Goal: Communication & Community: Answer question/provide support

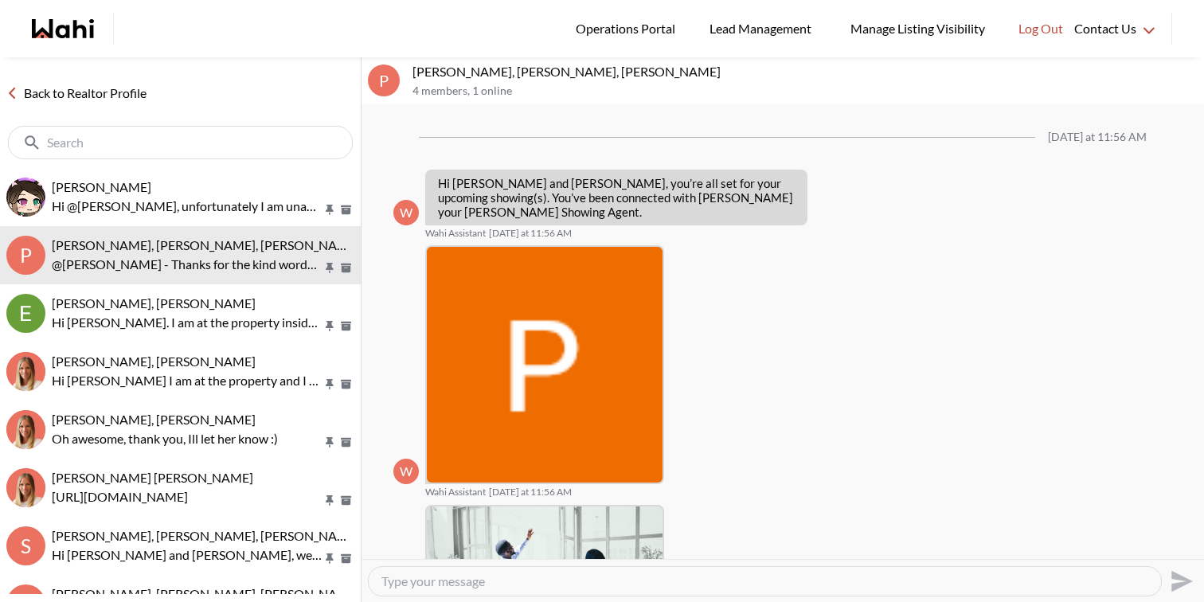
scroll to position [1612, 0]
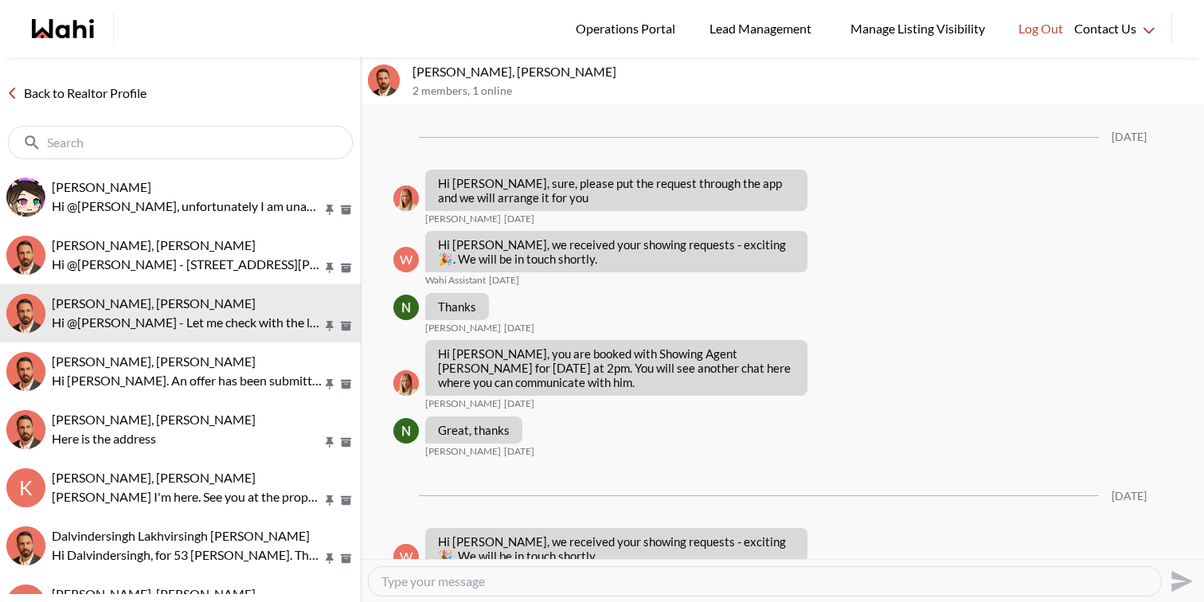
scroll to position [2409, 0]
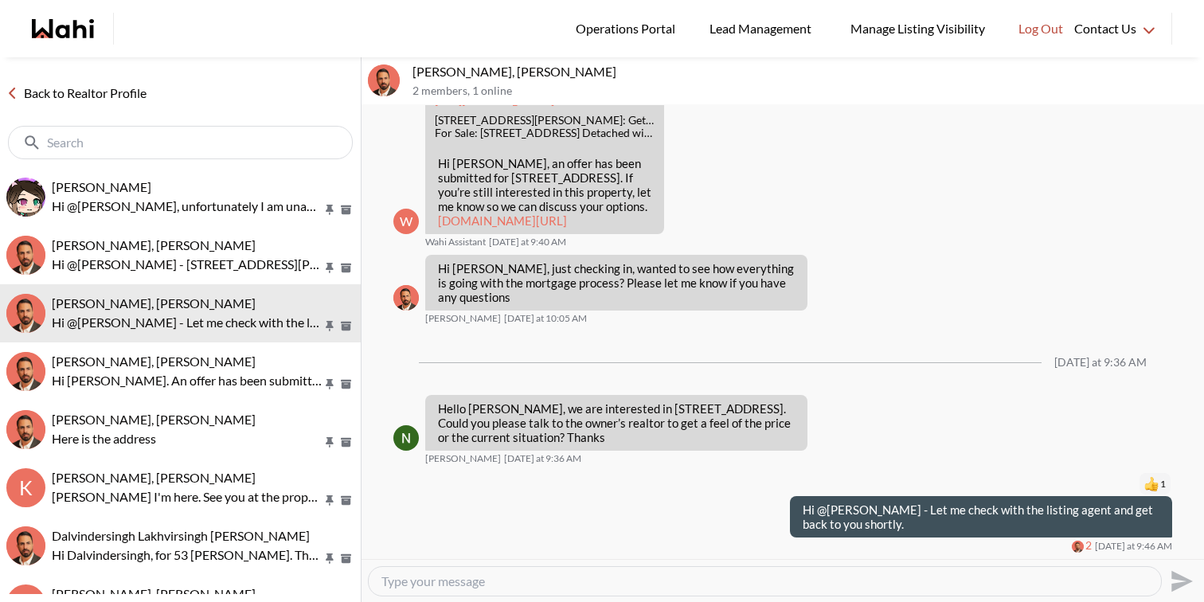
click at [636, 576] on textarea "Type your message" at bounding box center [764, 581] width 767 height 16
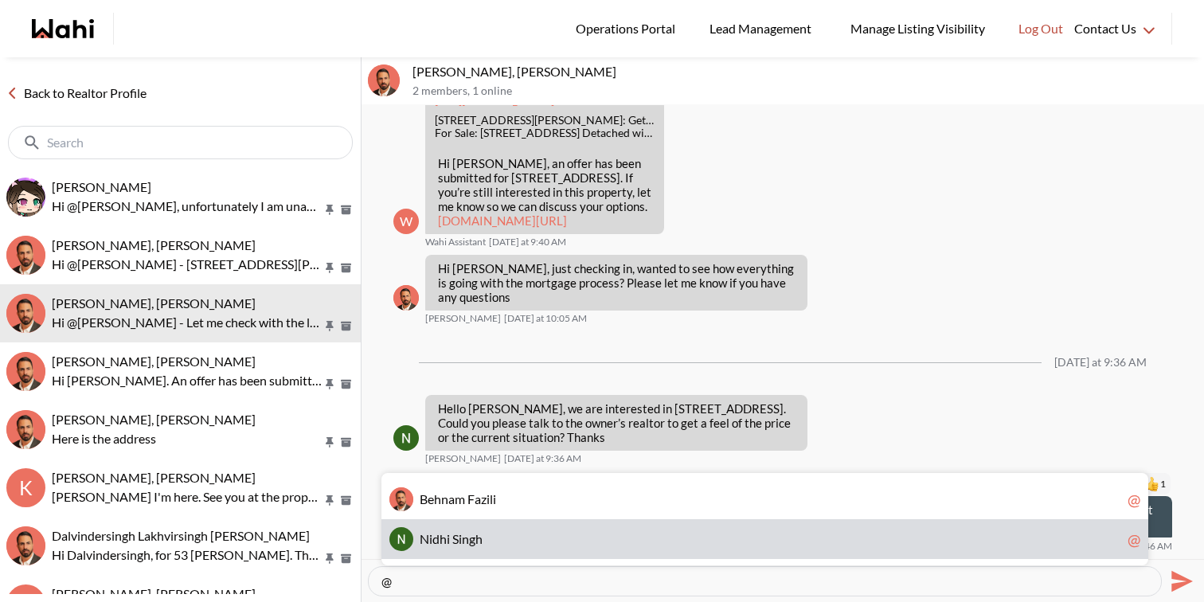
click at [603, 531] on span "N i d h i S i n g h" at bounding box center [770, 539] width 701 height 16
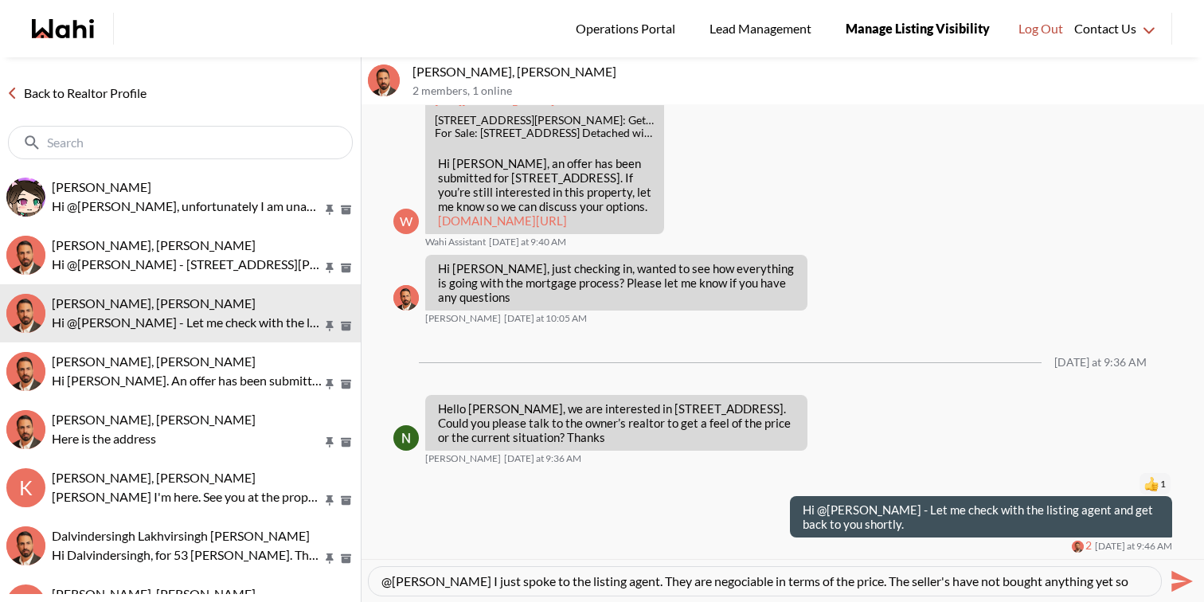
scroll to position [15, 0]
click at [614, 586] on textarea "@Nidhi Singh I just spoke to the listing agent. They are negociable in terms of…" at bounding box center [764, 581] width 767 height 16
click at [625, 580] on textarea "@Nidhi Singh I just spoke to the listing agent. They are negociable in terms of…" at bounding box center [764, 581] width 767 height 16
click at [702, 583] on textarea "@Nidhi Singh I just spoke to the listing agent. They are negociable in terms of…" at bounding box center [764, 581] width 767 height 16
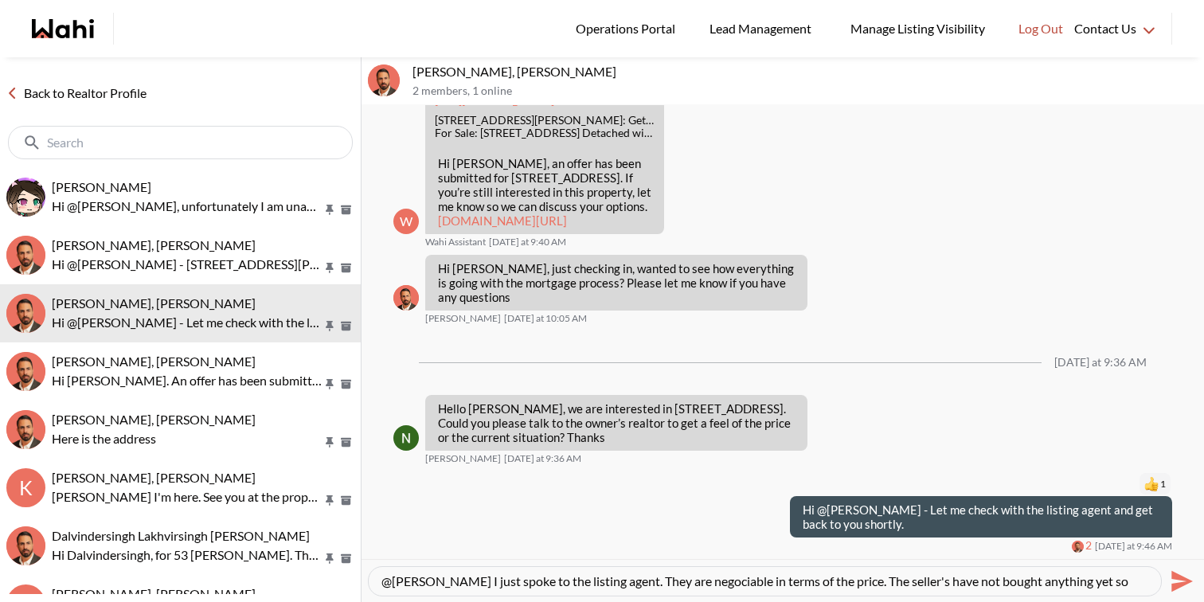
click at [741, 581] on textarea "@Nidhi Singh I just spoke to the listing agent. They are negociable in terms of…" at bounding box center [764, 581] width 767 height 16
paste textarea "t"
type textarea "@Nidhi Singh I just spoke to the listing agent. They are negotiable in terms of…"
click at [1002, 584] on textarea "@Nidhi Singh I just spoke to the listing agent. They are negotiable in terms of…" at bounding box center [764, 581] width 767 height 16
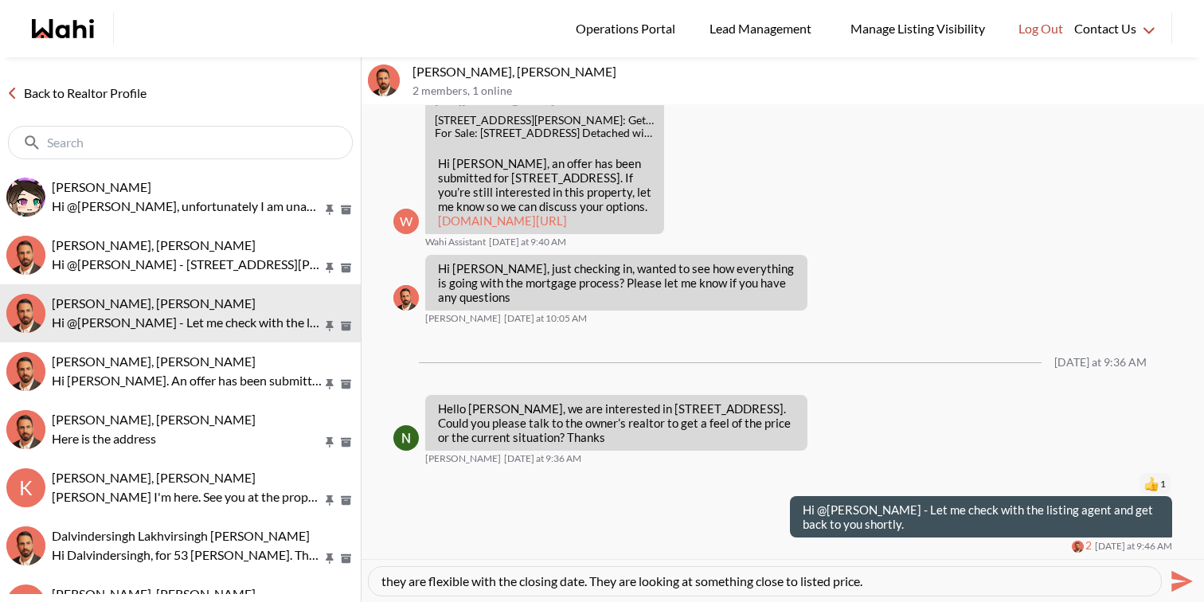
click at [1182, 577] on icon "Send" at bounding box center [1181, 580] width 21 height 21
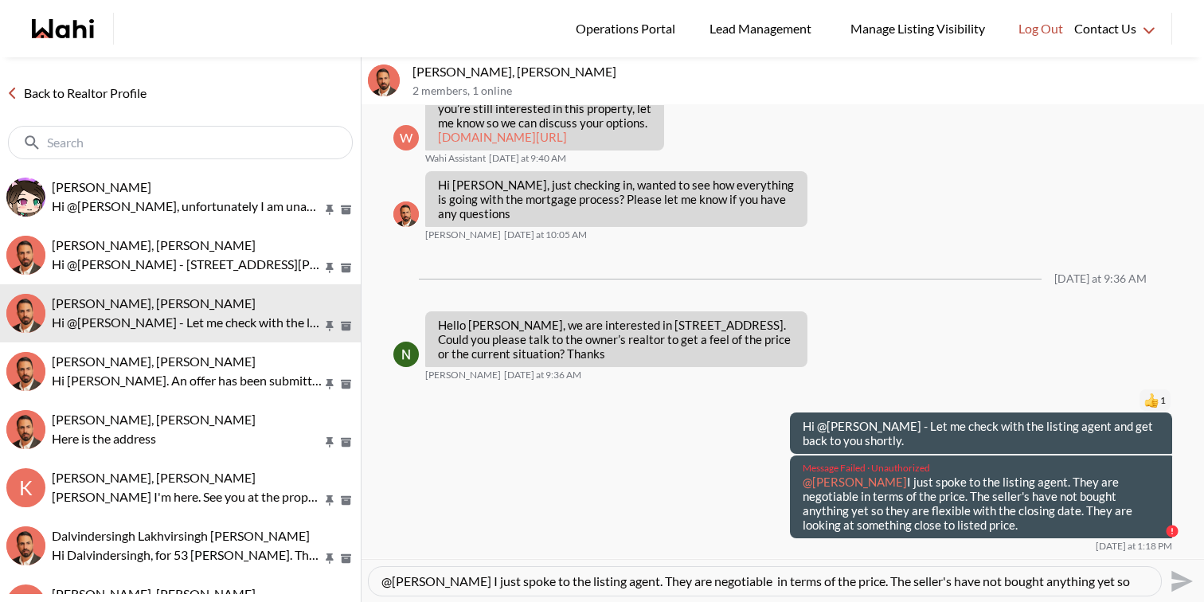
drag, startPoint x: 936, startPoint y: 537, endPoint x: 781, endPoint y: 488, distance: 162.9
click at [781, 488] on div "Message Failed · Unauthorized @Nidhi Singh I just spoke to the listing agent. T…" at bounding box center [782, 503] width 779 height 96
copy p "@Nidhi Singh I just spoke to the listing agent. They are negotiable in terms of…"
click at [799, 577] on textarea "@Nidhi Singh I just spoke to the listing agent. They are negotiable in terms of…" at bounding box center [764, 581] width 767 height 16
paste textarea "@[PERSON_NAME] I just spoke to the listing agent. They are negotiable in terms …"
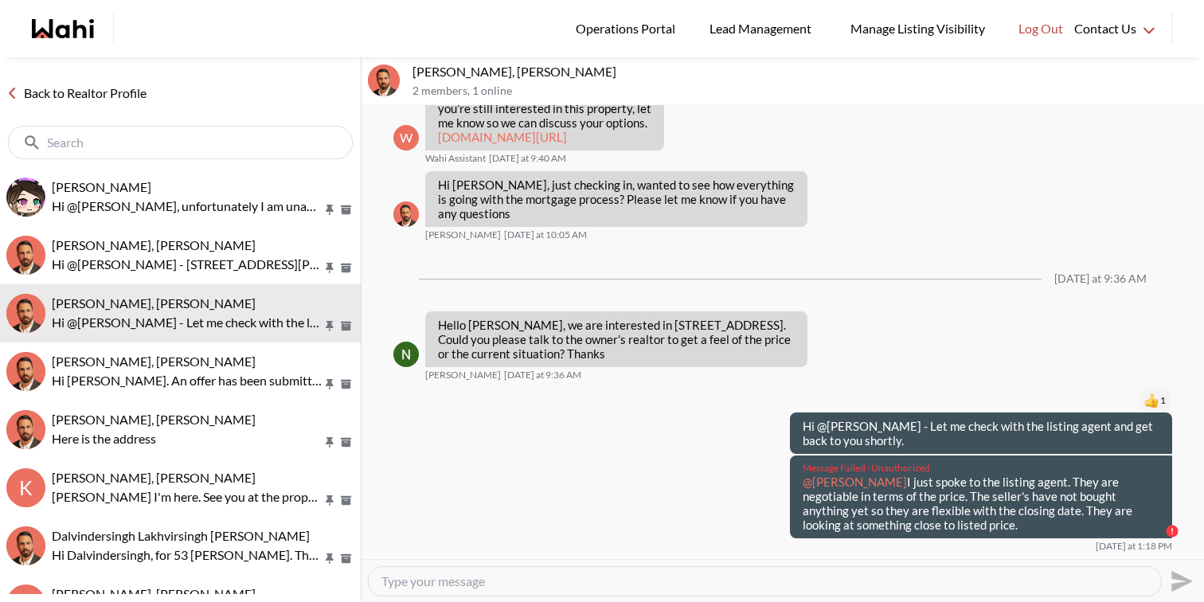
type textarea "@[PERSON_NAME] I just spoke to the listing agent. They are negotiable in terms …"
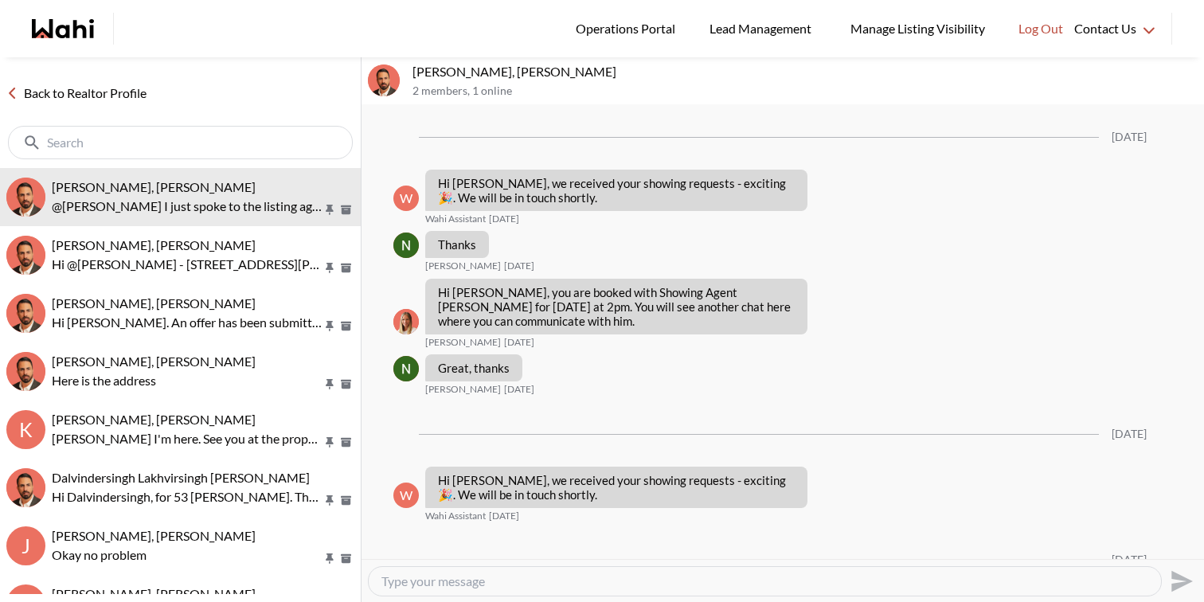
scroll to position [2418, 0]
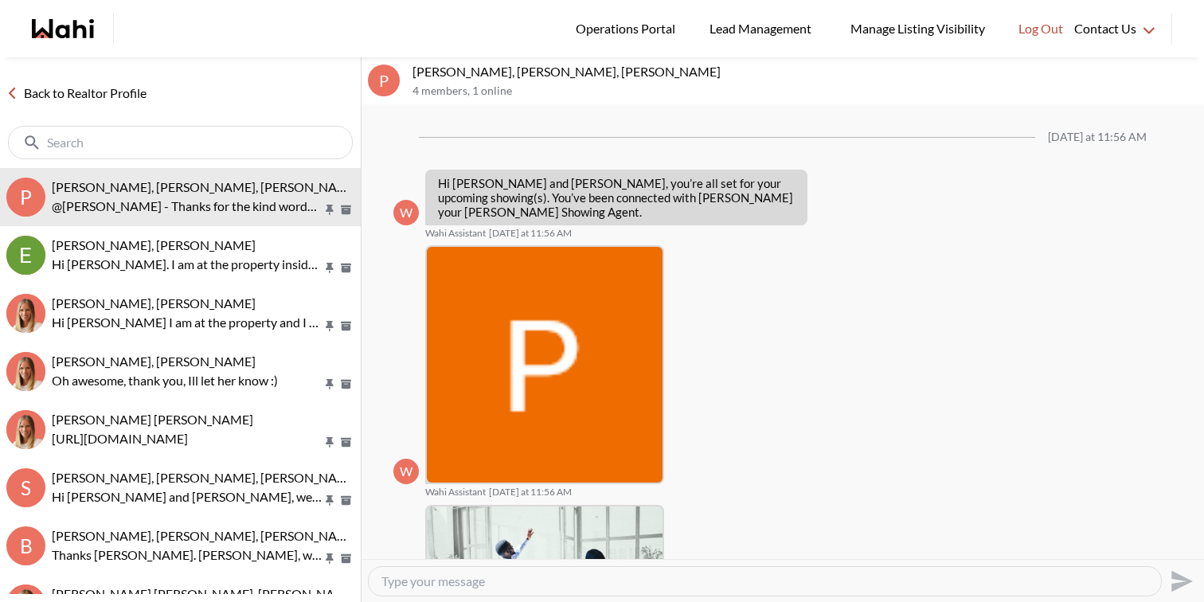
scroll to position [1612, 0]
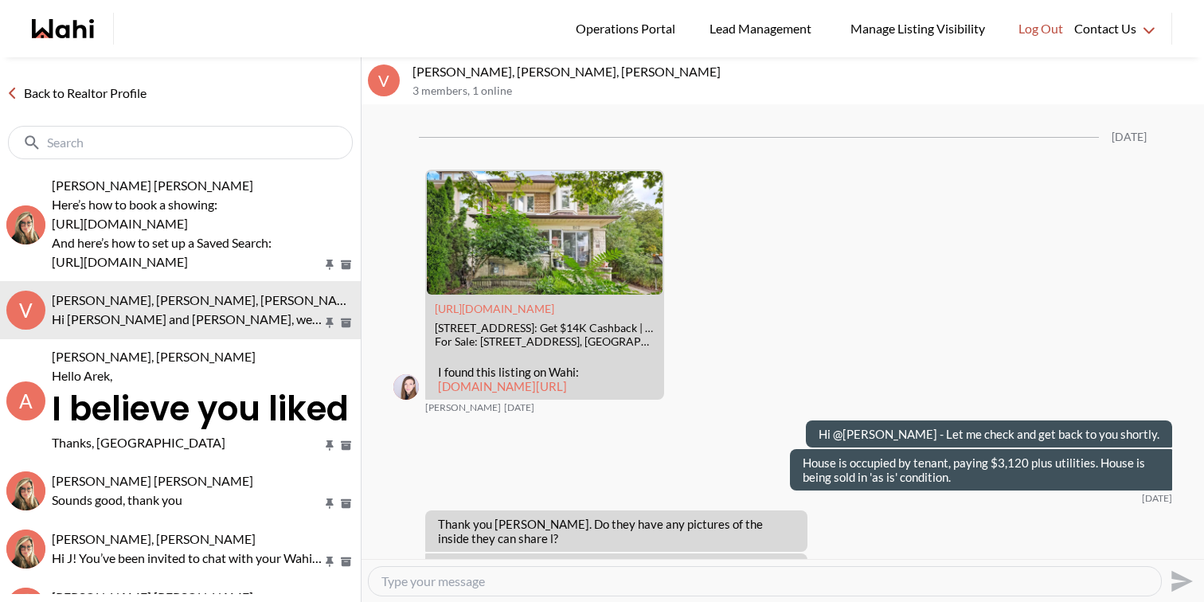
scroll to position [2207, 0]
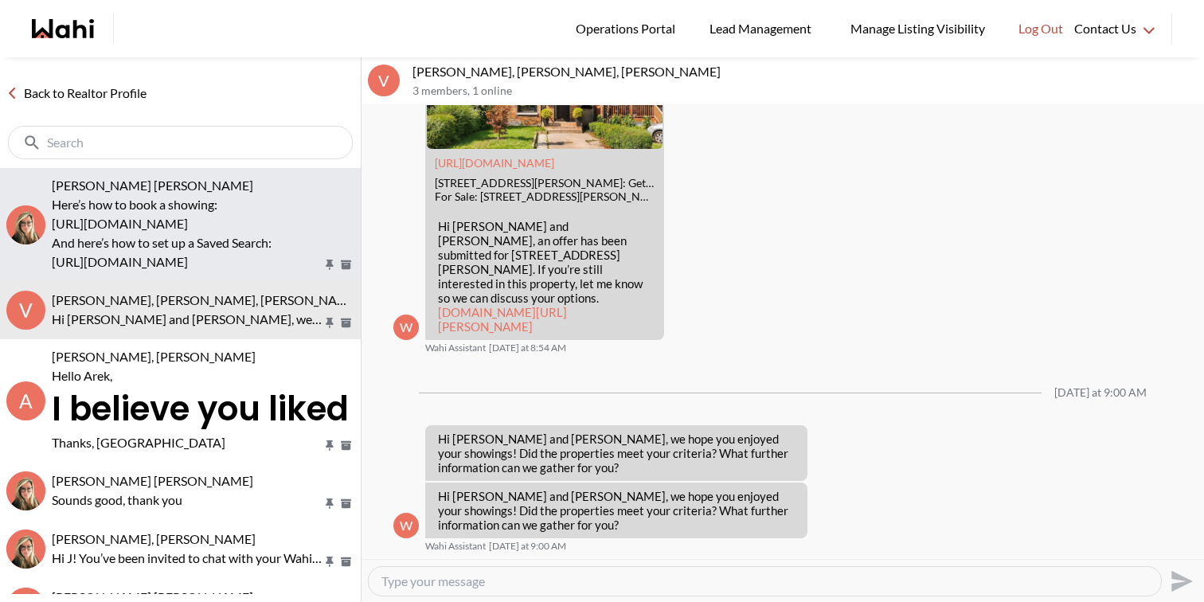
click at [182, 168] on button "Meghan DuCille, Barbara Here’s how to book a showing: https://www.loom.com/shar…" at bounding box center [180, 224] width 361 height 113
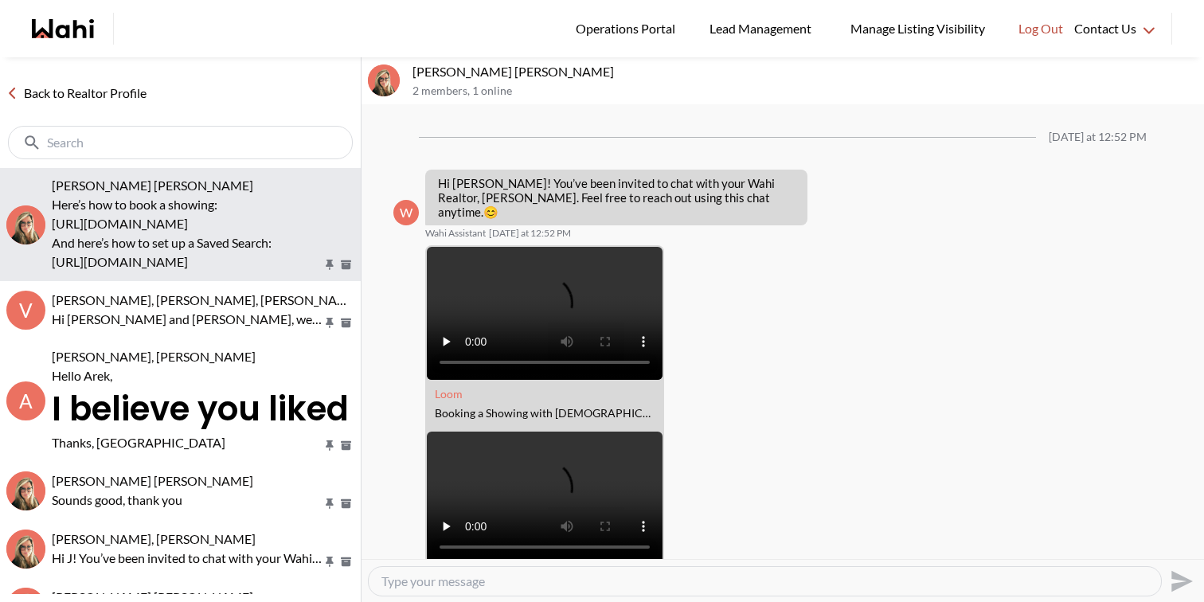
scroll to position [247, 0]
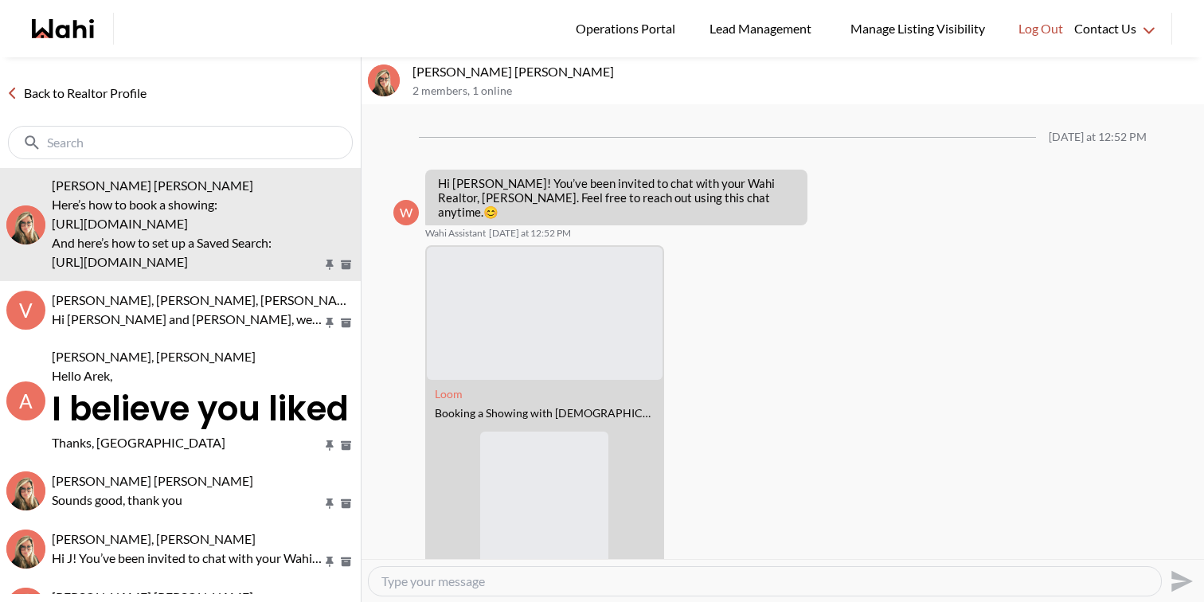
scroll to position [247, 0]
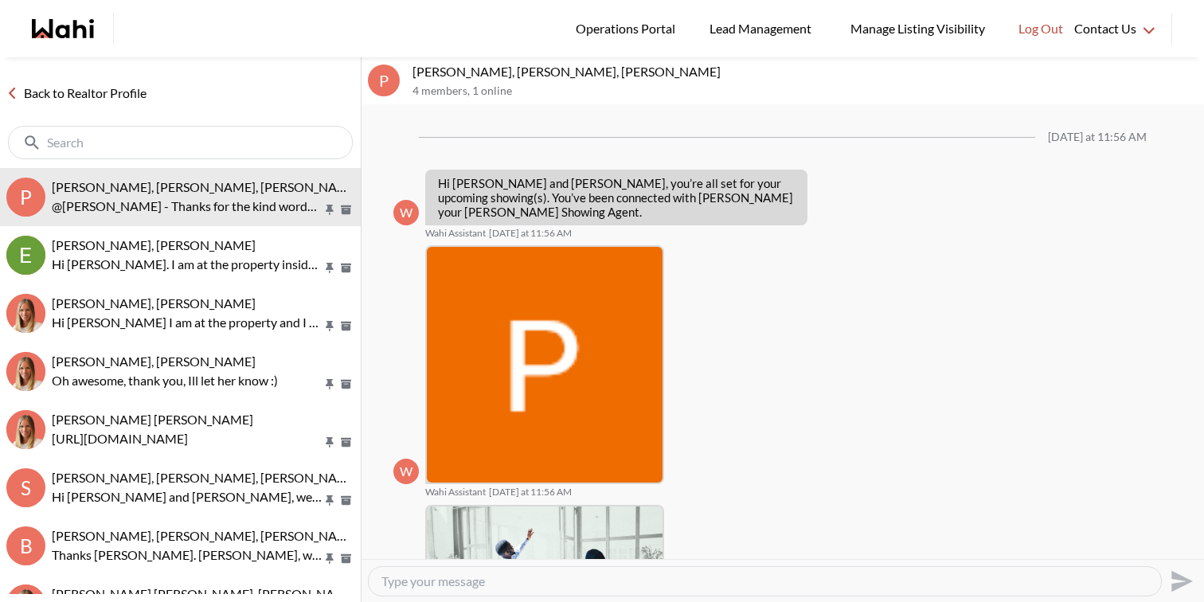
scroll to position [1612, 0]
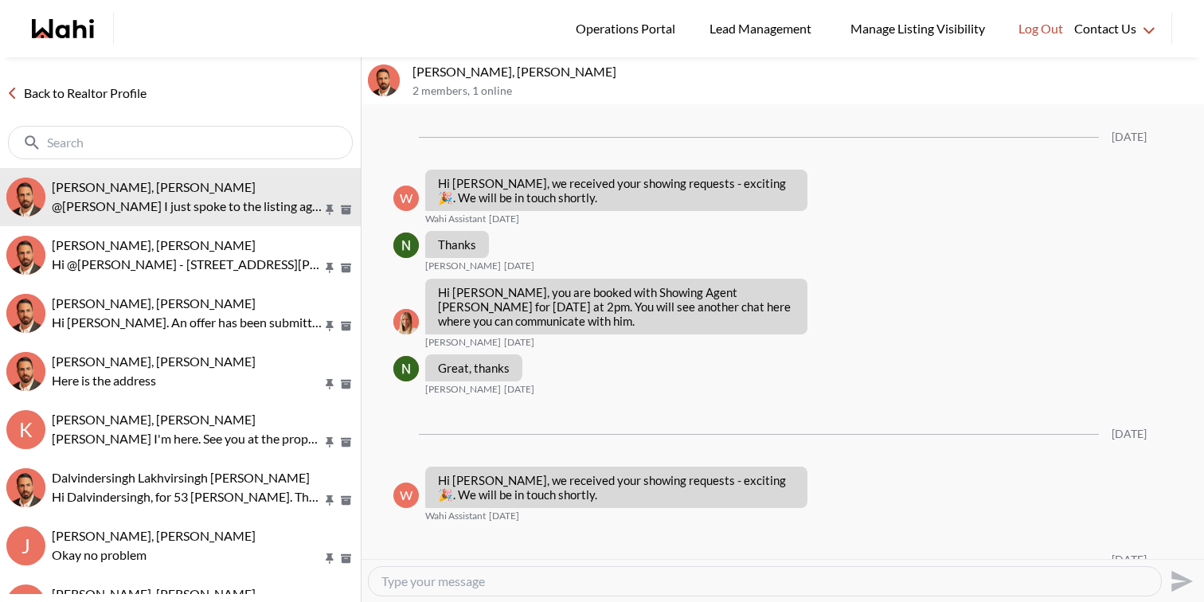
scroll to position [2418, 0]
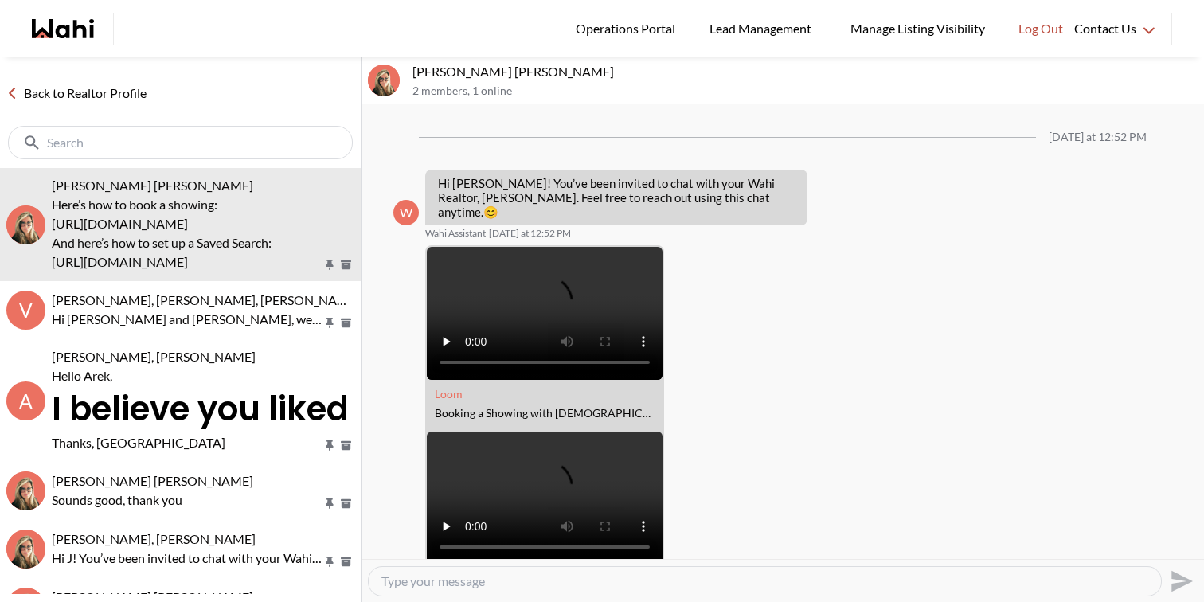
scroll to position [247, 0]
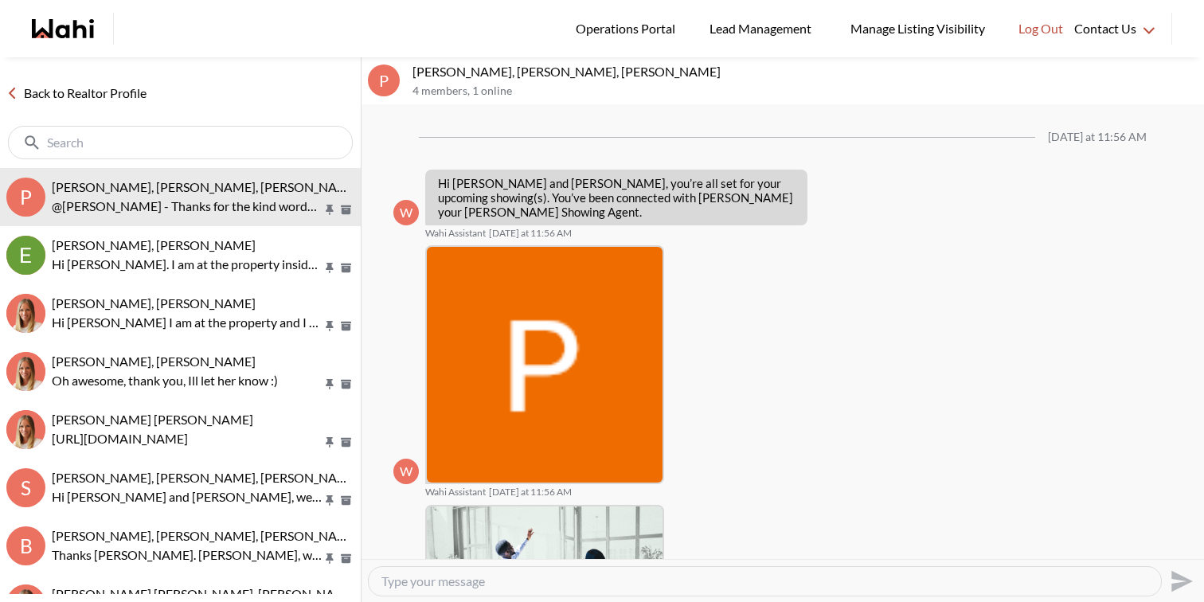
scroll to position [1612, 0]
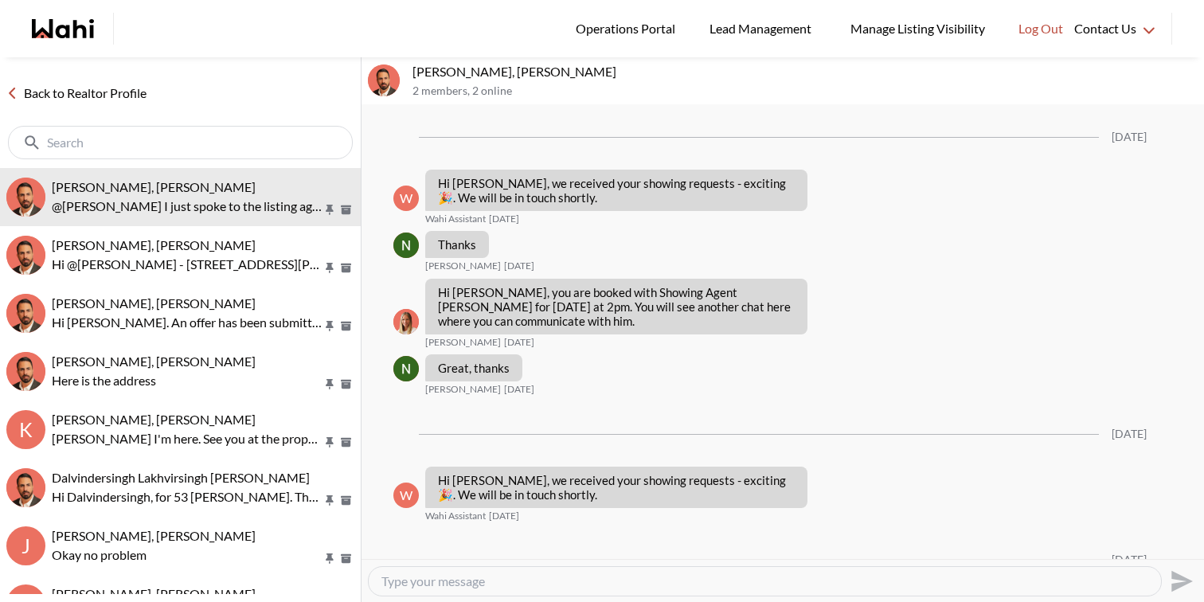
scroll to position [2418, 0]
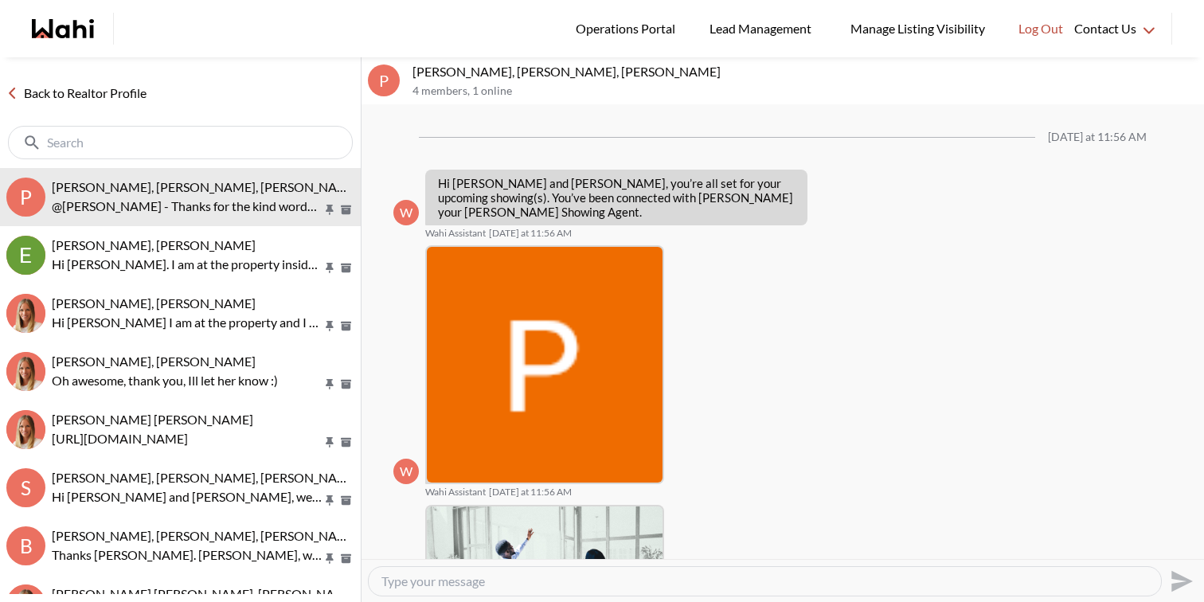
scroll to position [1612, 0]
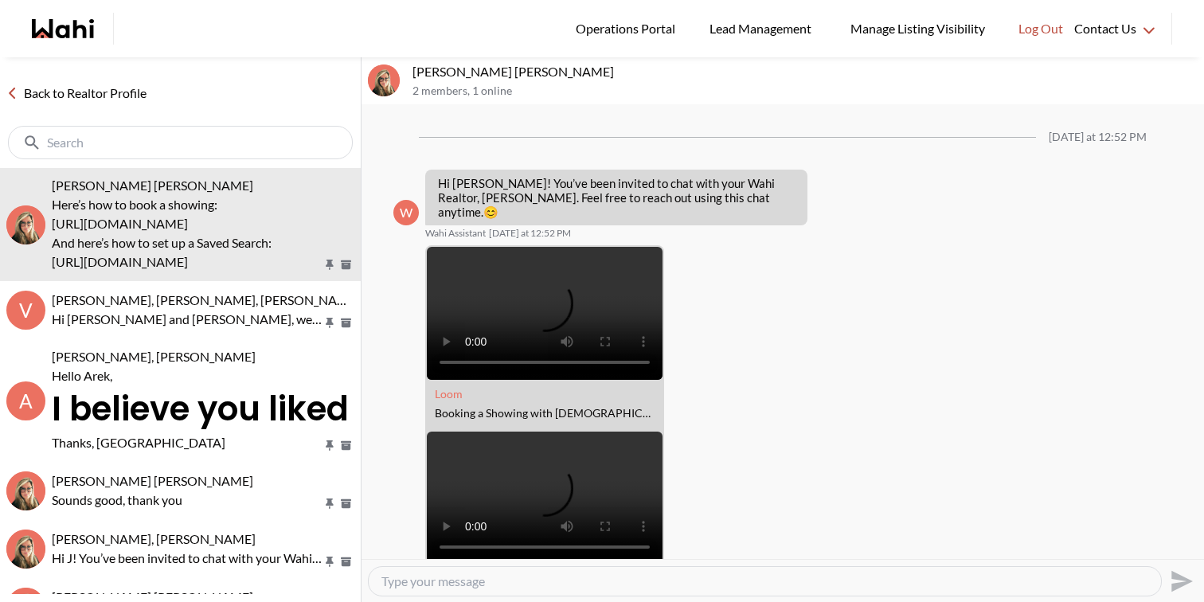
scroll to position [247, 0]
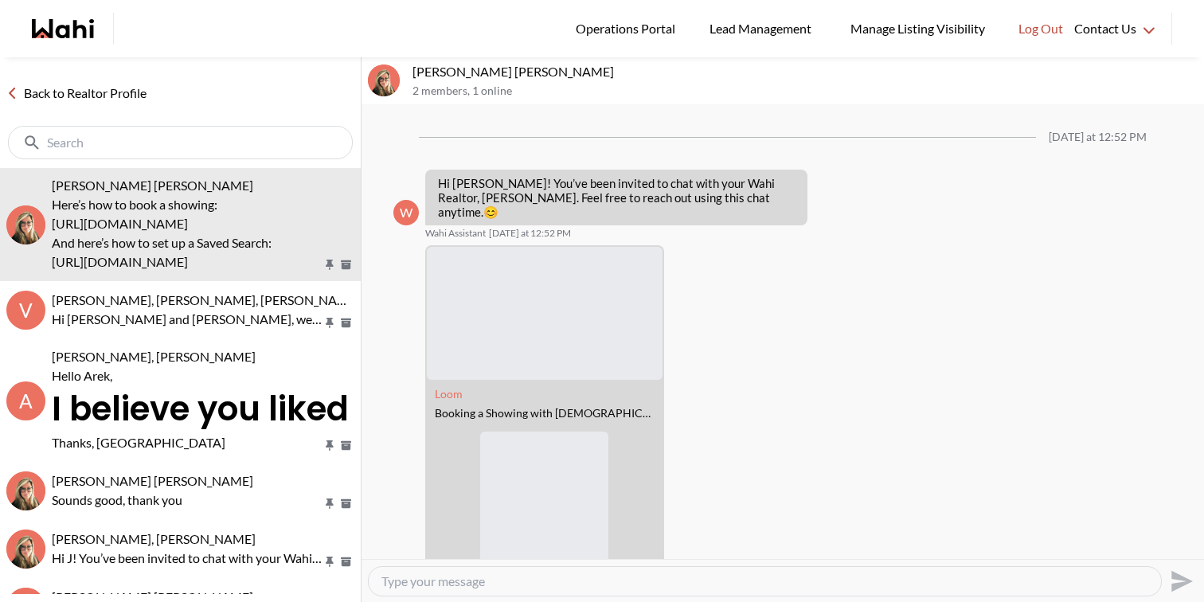
scroll to position [247, 0]
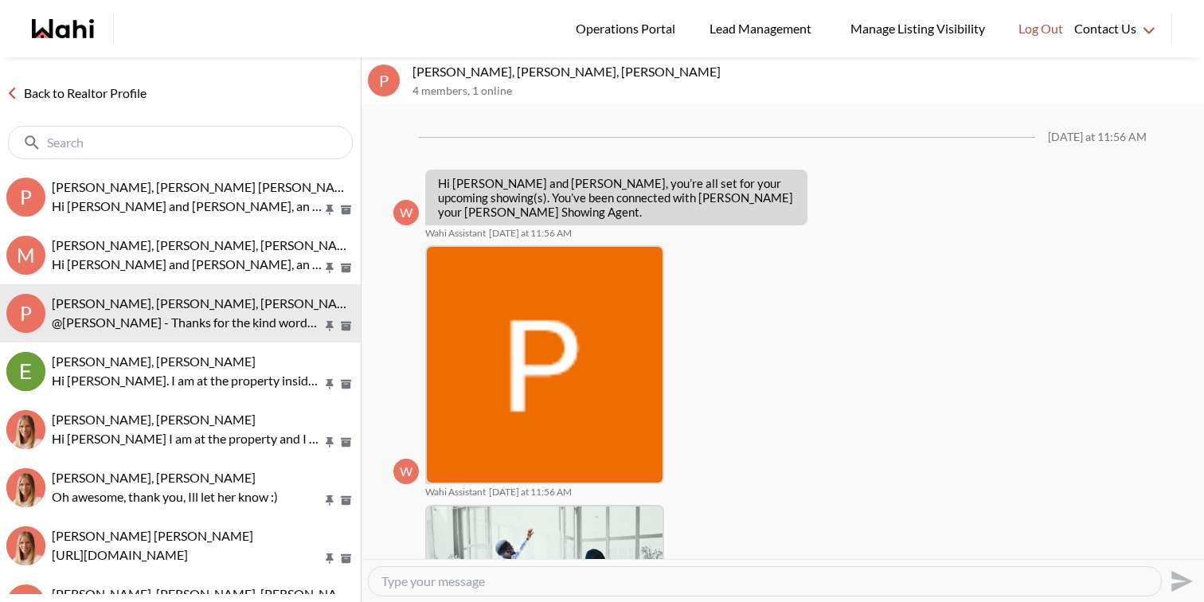
scroll to position [1612, 0]
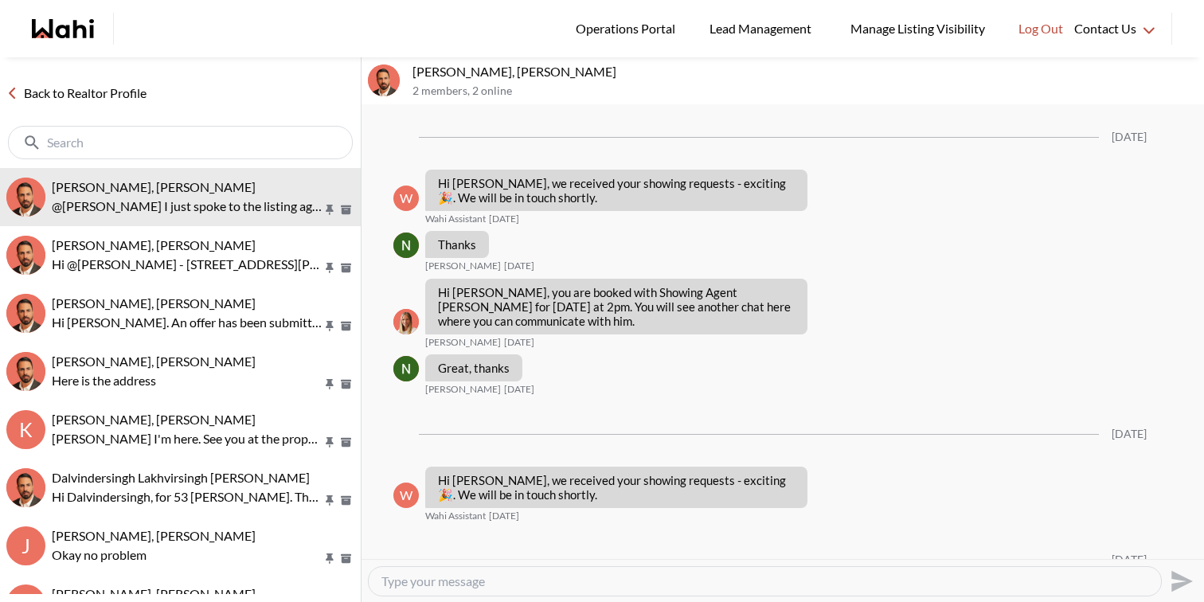
scroll to position [2419, 0]
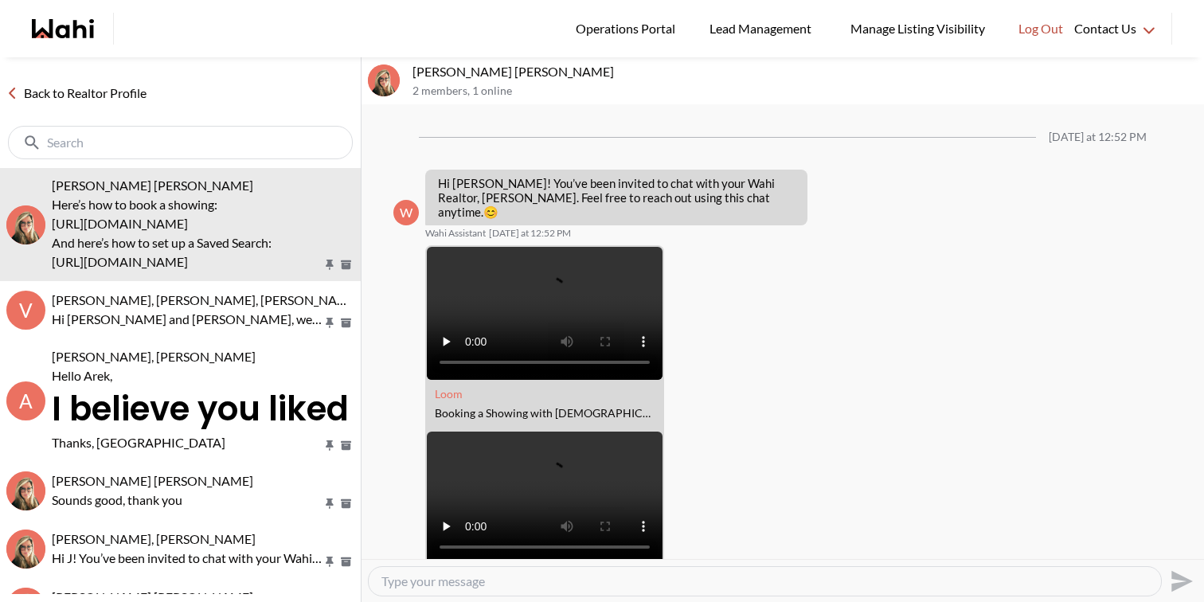
scroll to position [247, 0]
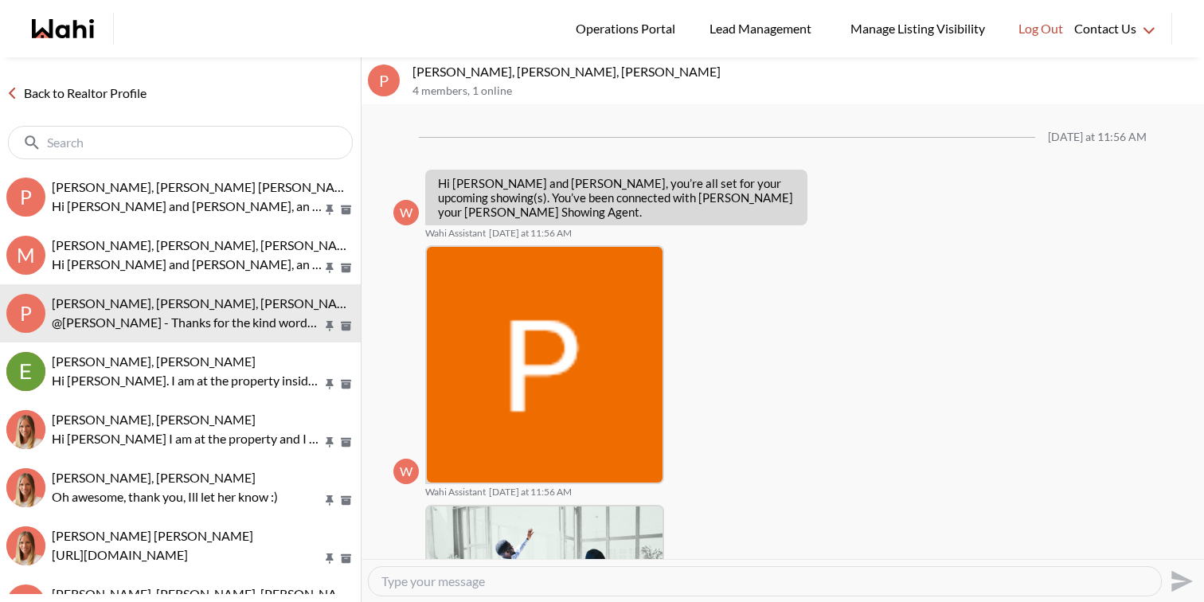
scroll to position [1612, 0]
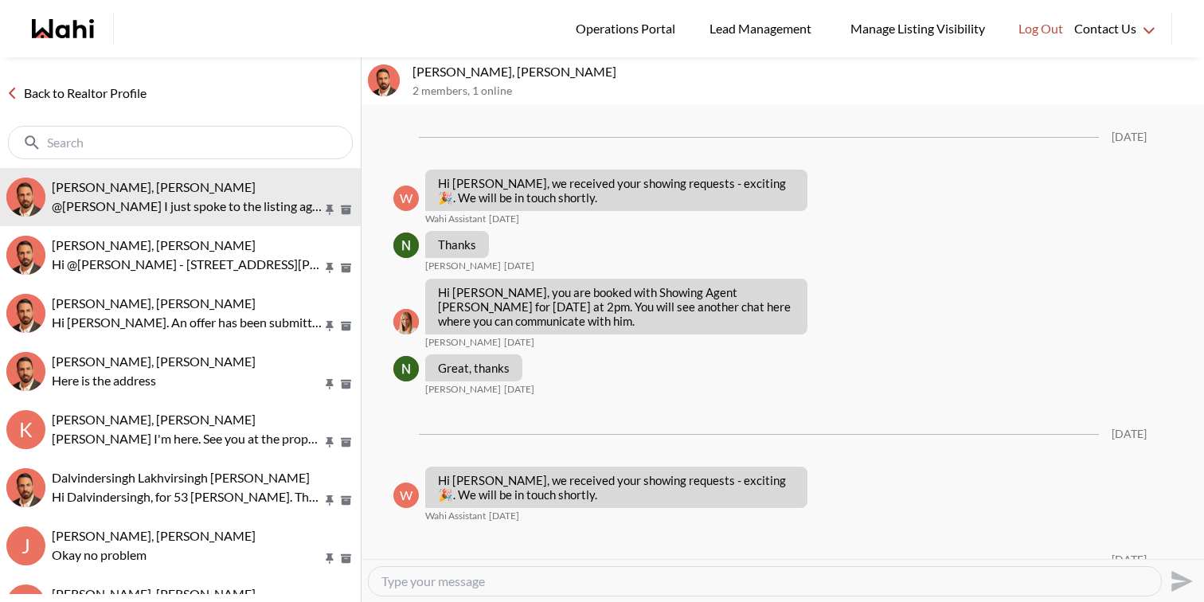
scroll to position [2419, 0]
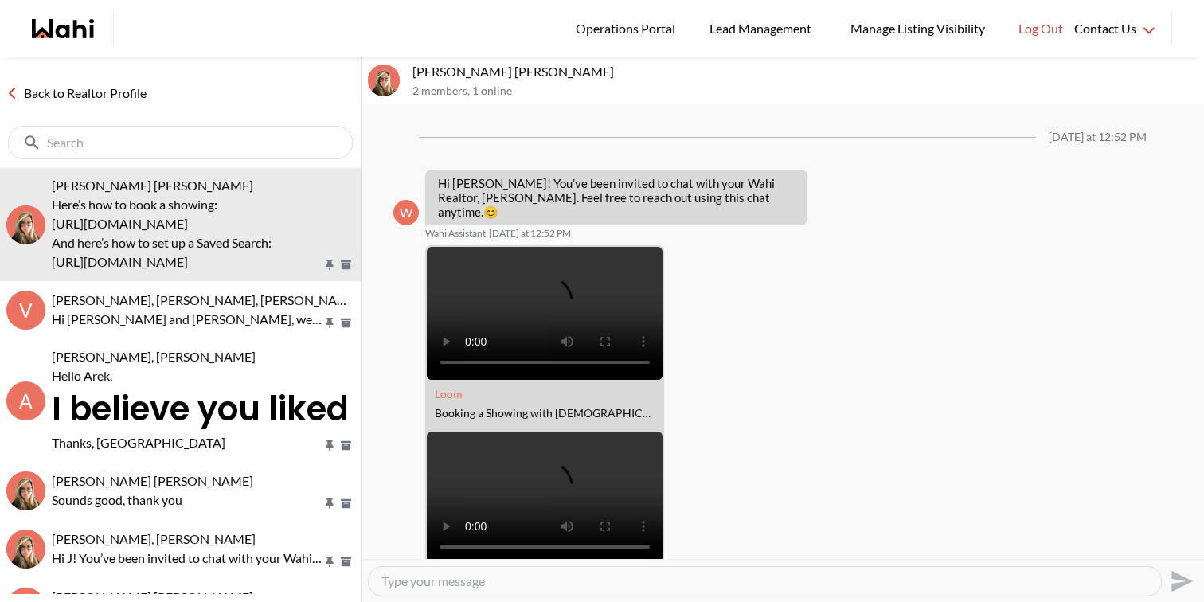
scroll to position [247, 0]
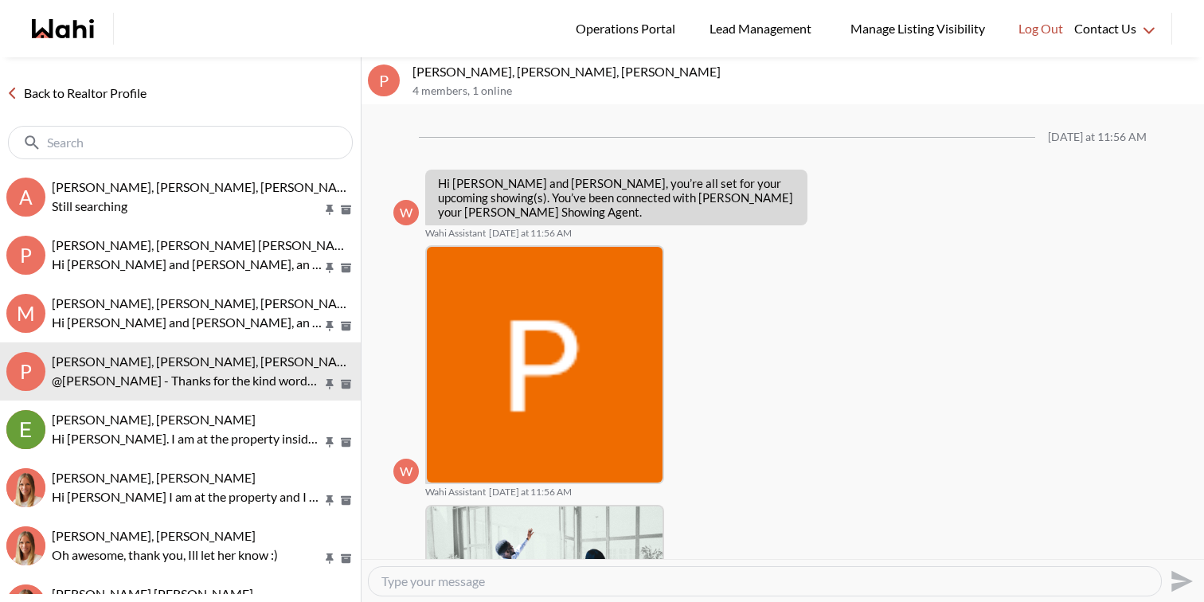
scroll to position [1612, 0]
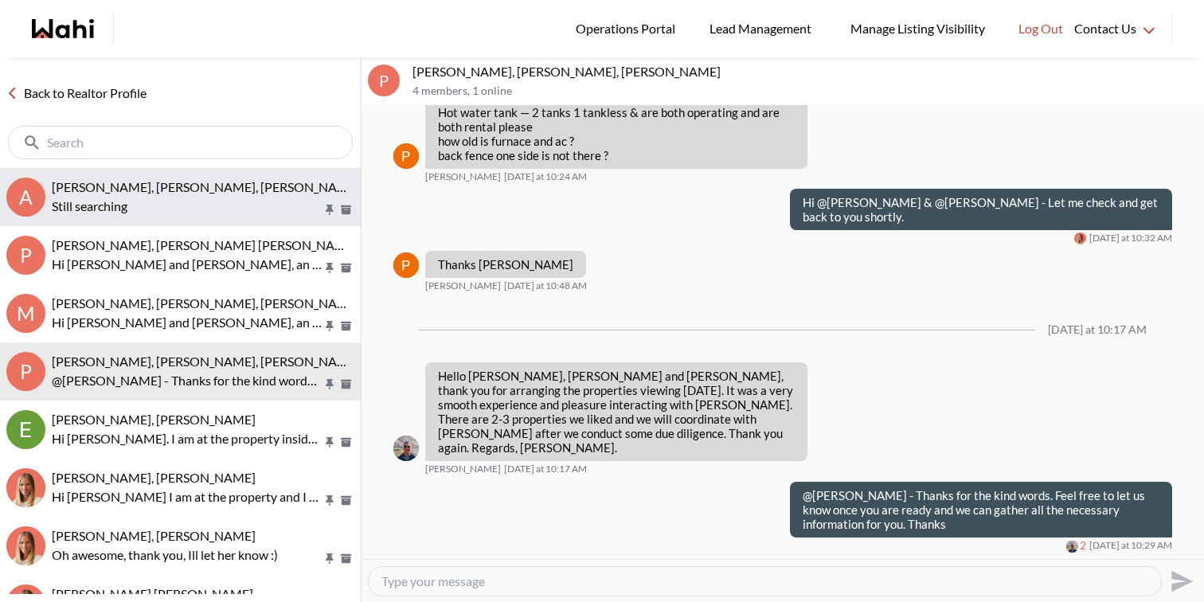
click at [272, 216] on button "A Adewale Saka, Chinyere Saka, Michelle Still searching" at bounding box center [180, 197] width 361 height 58
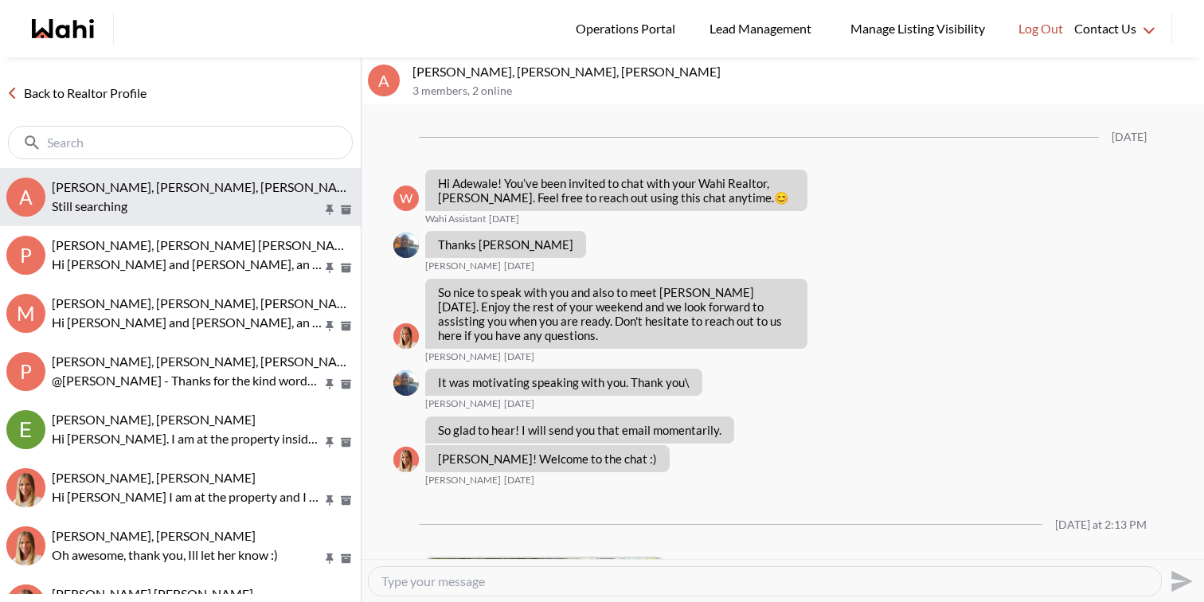
scroll to position [382, 0]
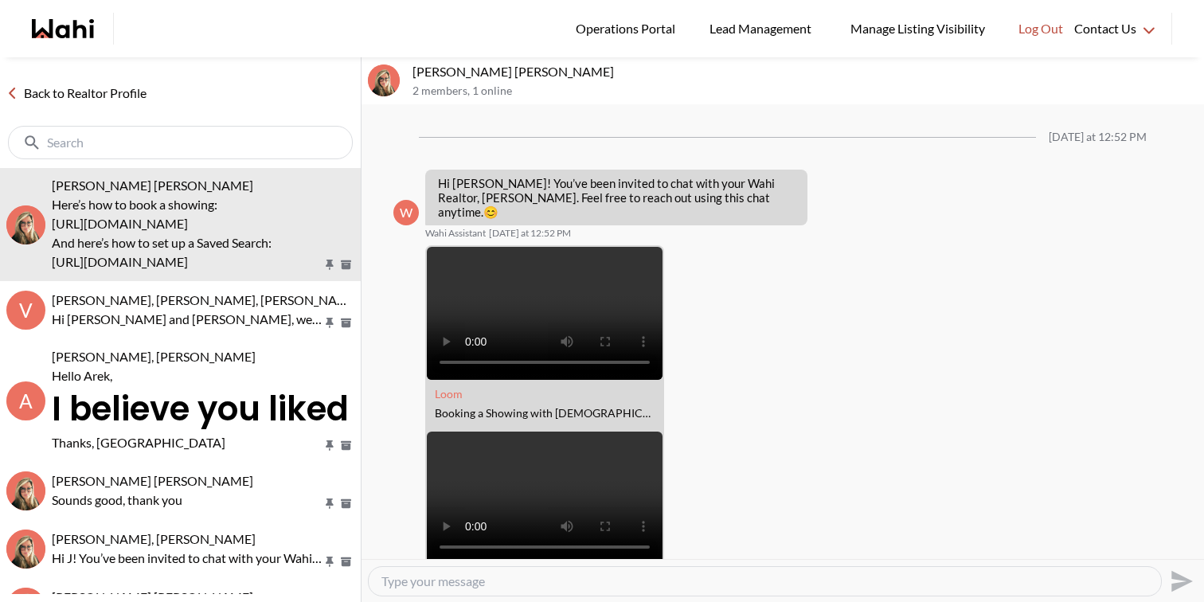
scroll to position [247, 0]
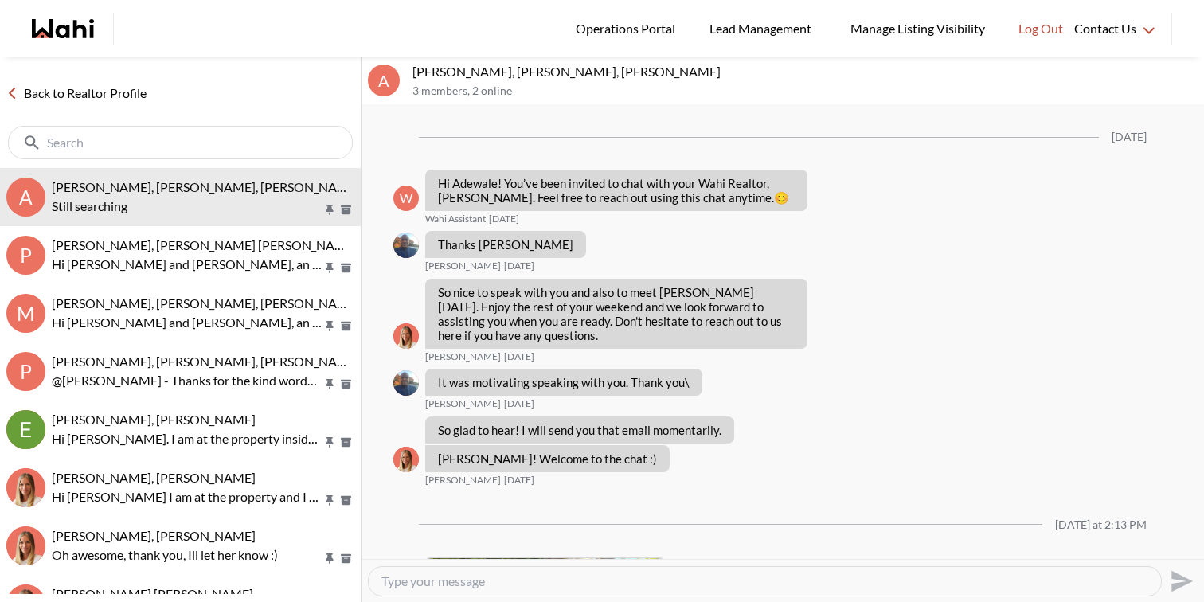
scroll to position [382, 0]
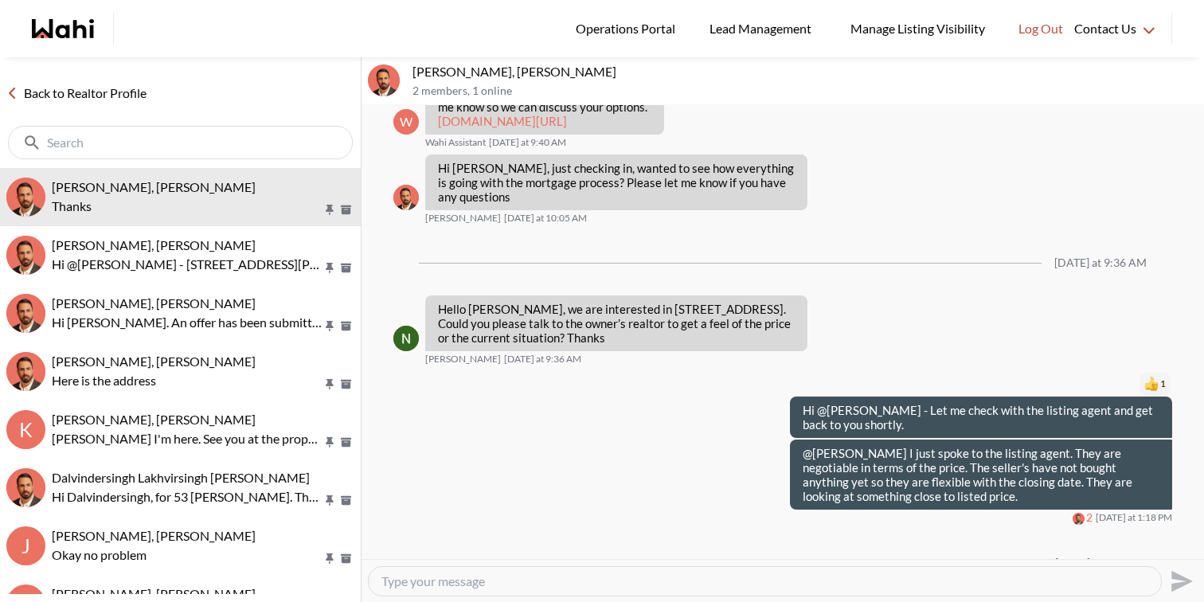
scroll to position [2531, 0]
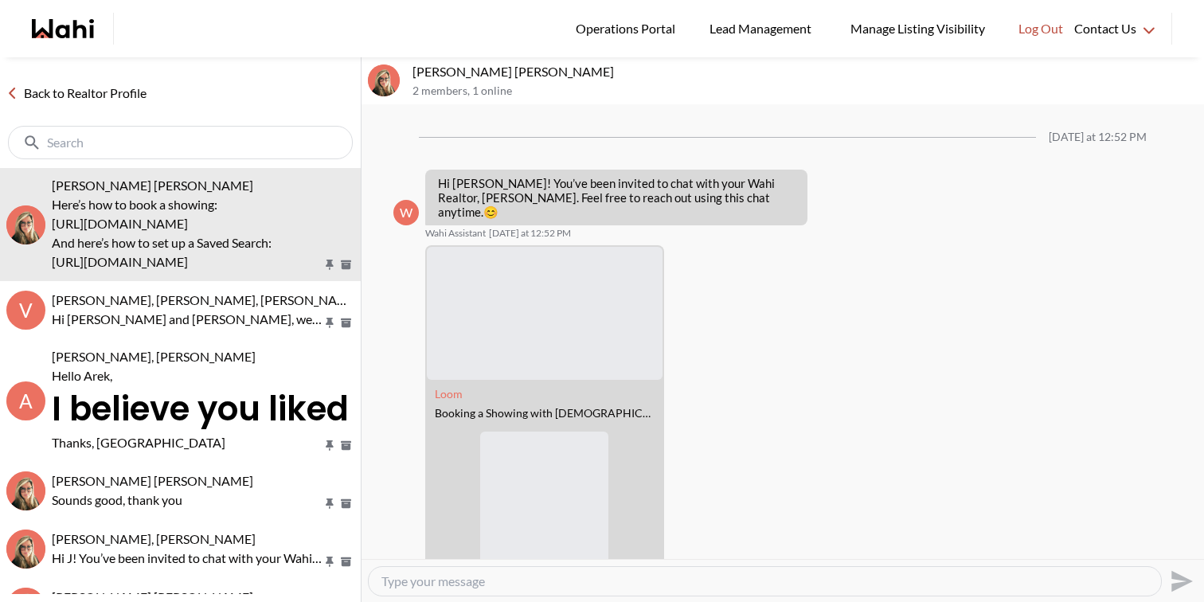
scroll to position [247, 0]
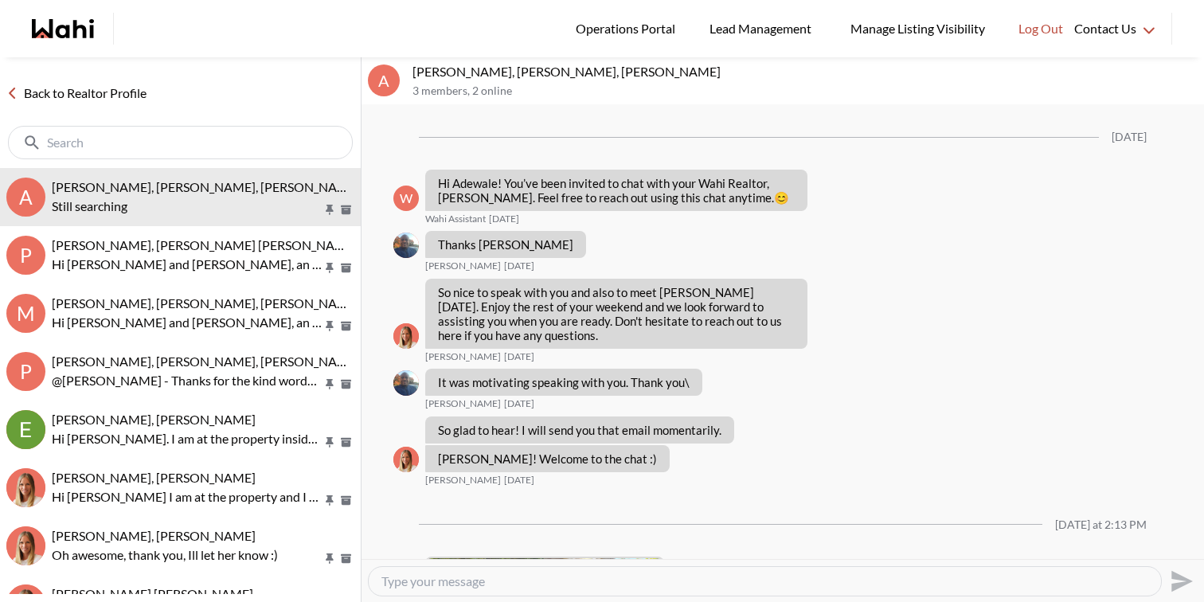
scroll to position [382, 0]
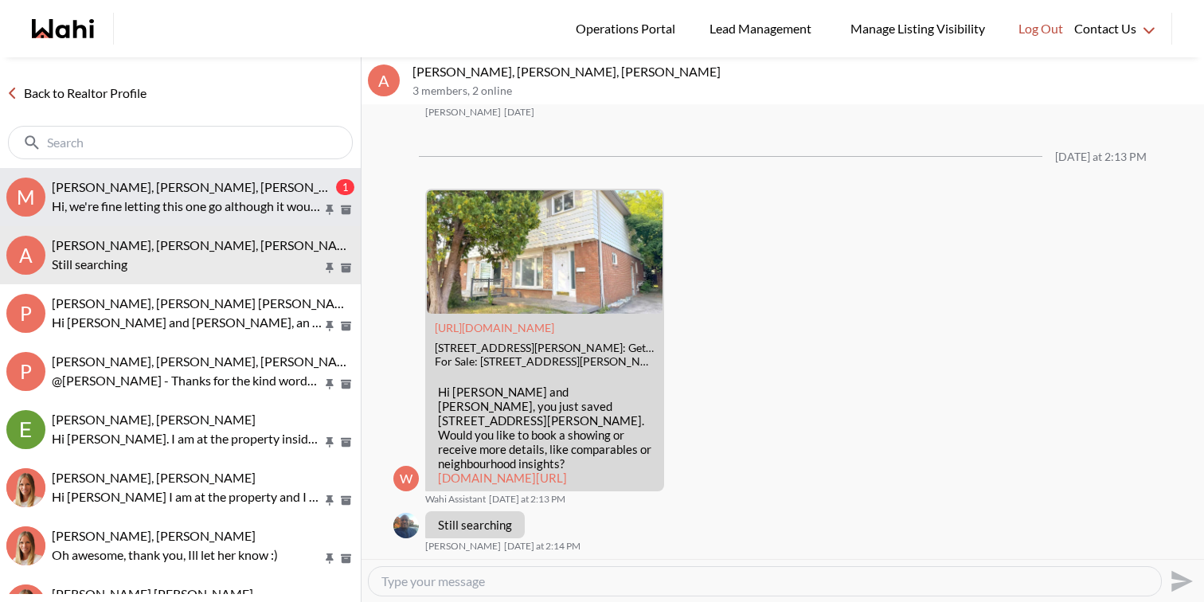
click at [139, 181] on span "Michael Man, Maria Odejar, Michelle" at bounding box center [206, 186] width 308 height 15
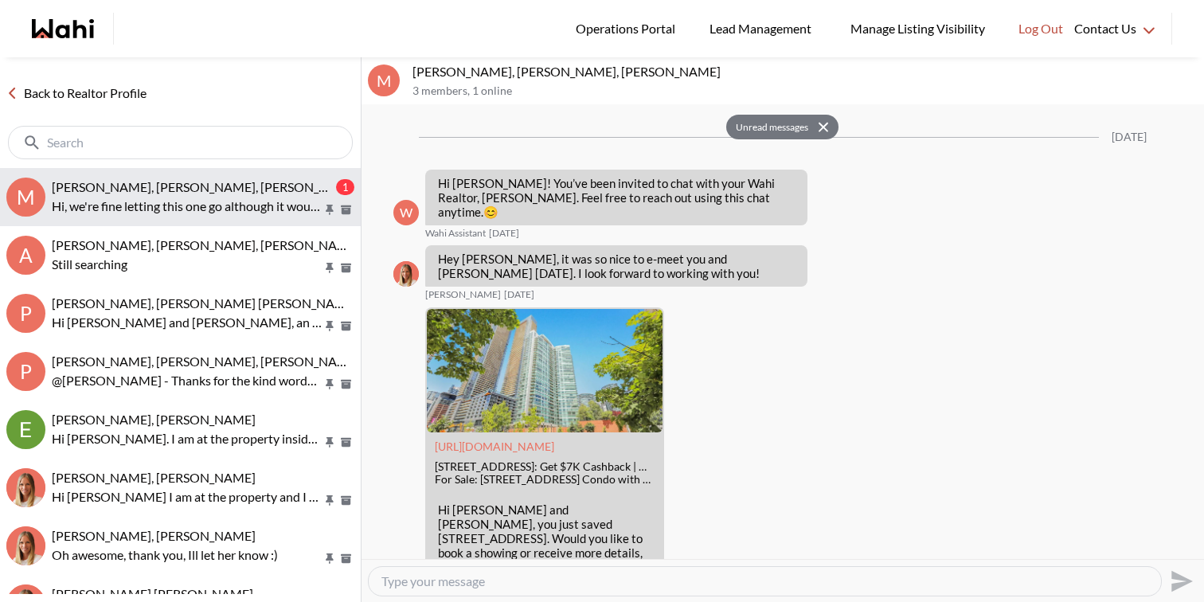
scroll to position [1846, 0]
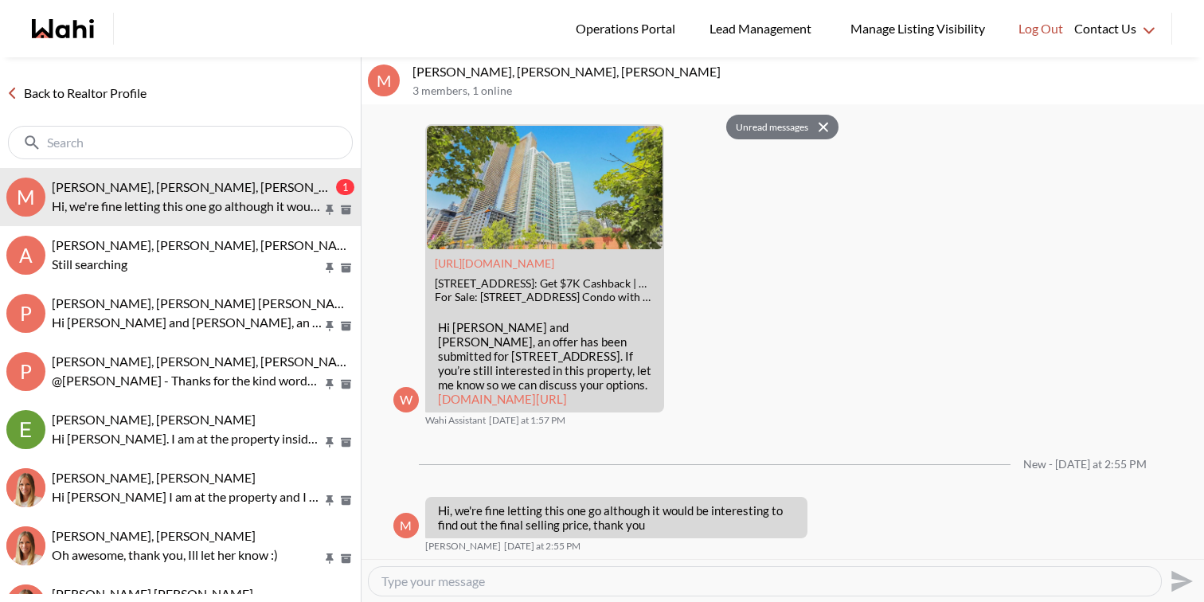
click at [453, 586] on textarea "Type your message" at bounding box center [764, 581] width 767 height 16
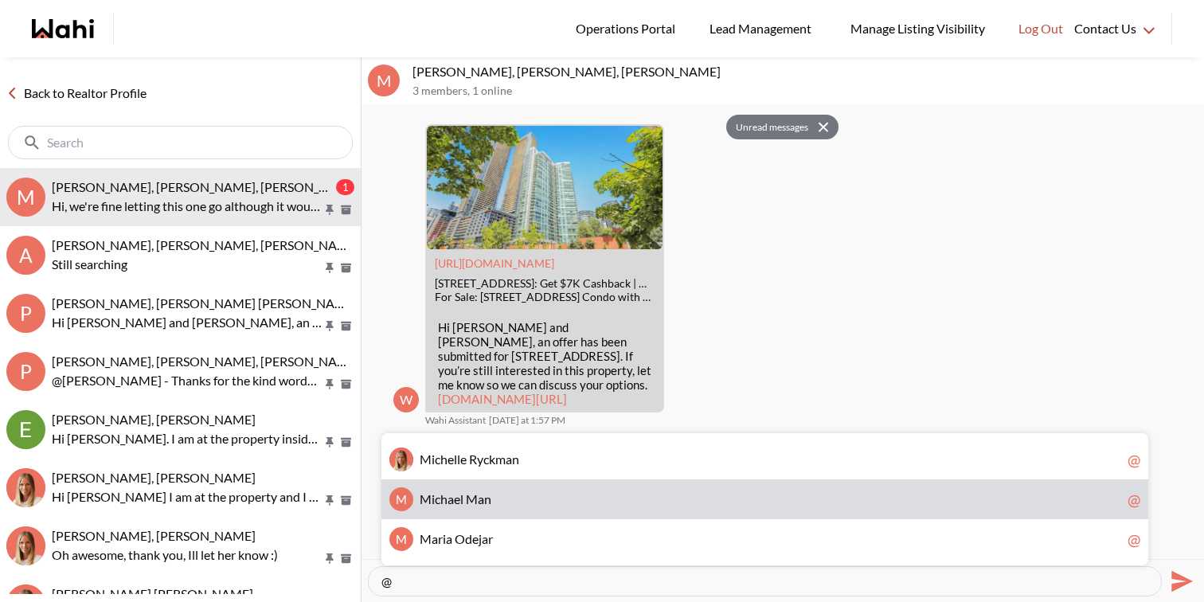
click at [544, 505] on span "M i c h a e l M a n" at bounding box center [770, 499] width 701 height 16
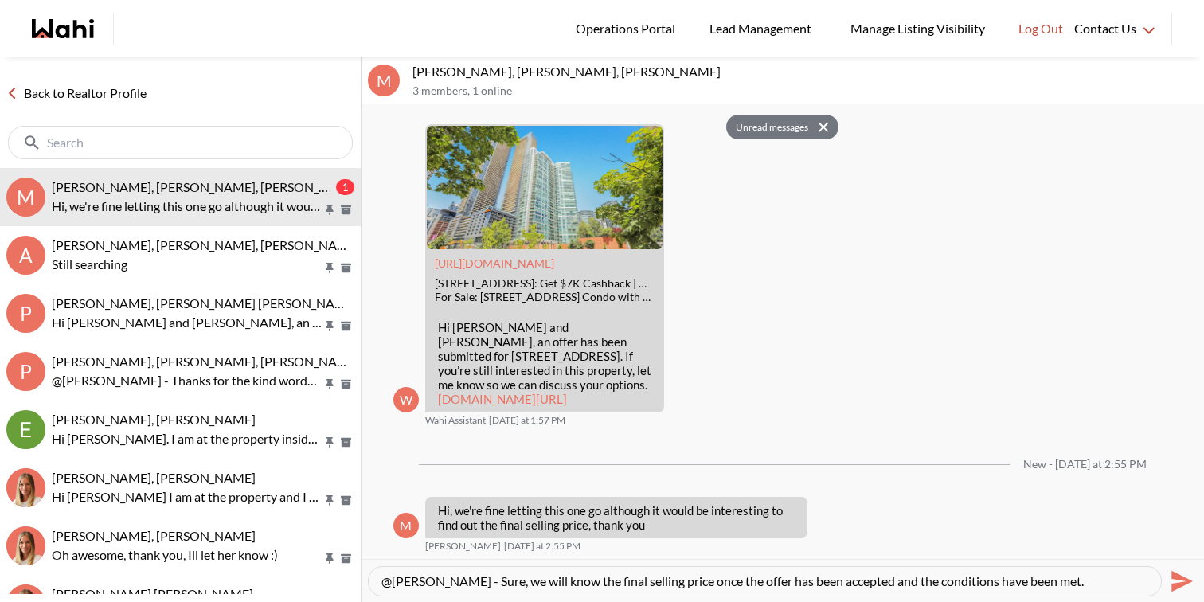
type textarea "@Michael Man - Sure, we will know the final selling price once the offer has be…"
click at [1186, 585] on icon "Send" at bounding box center [1179, 581] width 25 height 25
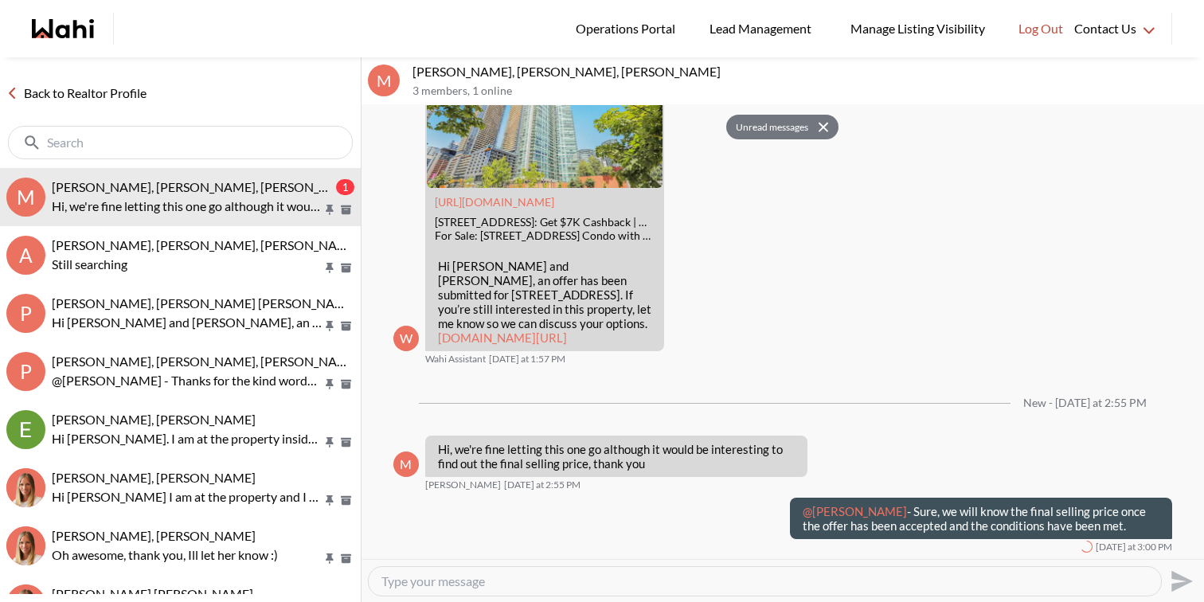
scroll to position [1908, 0]
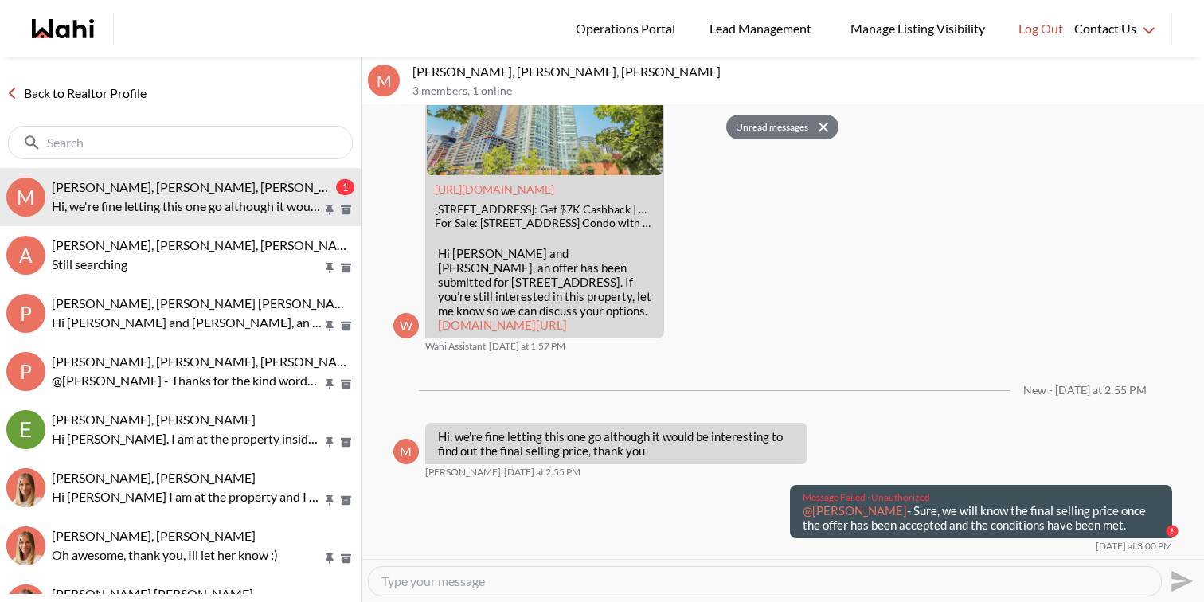
drag, startPoint x: 1100, startPoint y: 541, endPoint x: 799, endPoint y: 522, distance: 300.8
click at [799, 522] on div "Message Failed · Unauthorized @Michael Man - Sure, we will know the final selli…" at bounding box center [981, 512] width 382 height 54
copy p "@Michael Man - Sure, we will know the final selling price once the offer has be…"
click at [807, 578] on textarea "Type your message" at bounding box center [764, 581] width 767 height 16
paste textarea "@Michael Man - Sure, we will know the final selling price once the offer has be…"
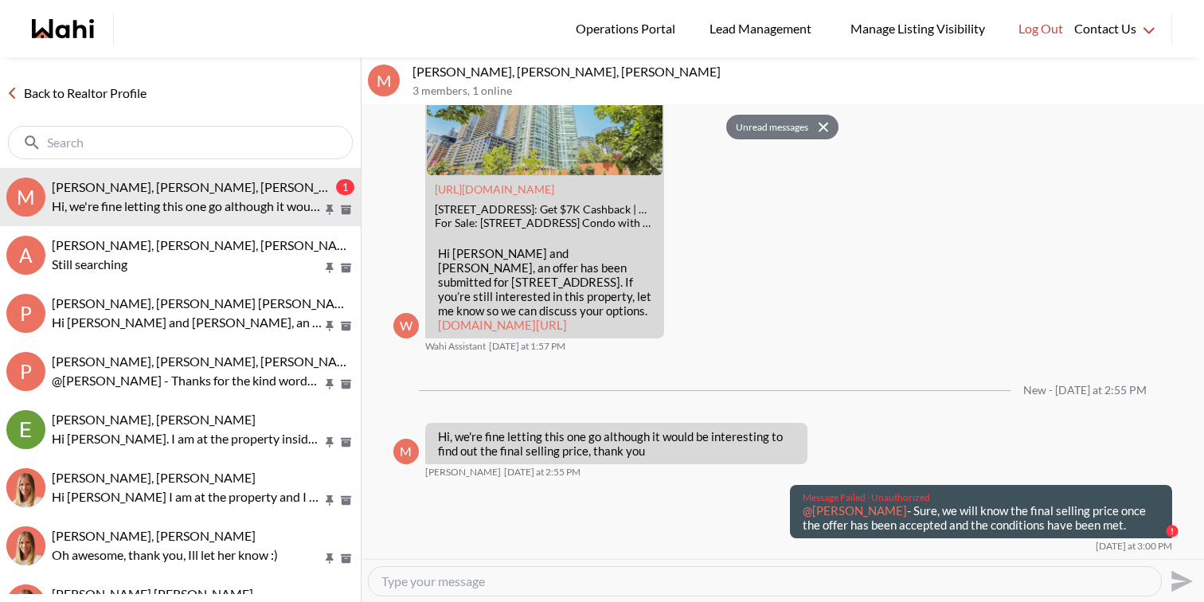
type textarea "@Michael Man - Sure, we will know the final selling price once the offer has be…"
click at [1177, 578] on icon "Send" at bounding box center [1181, 580] width 21 height 21
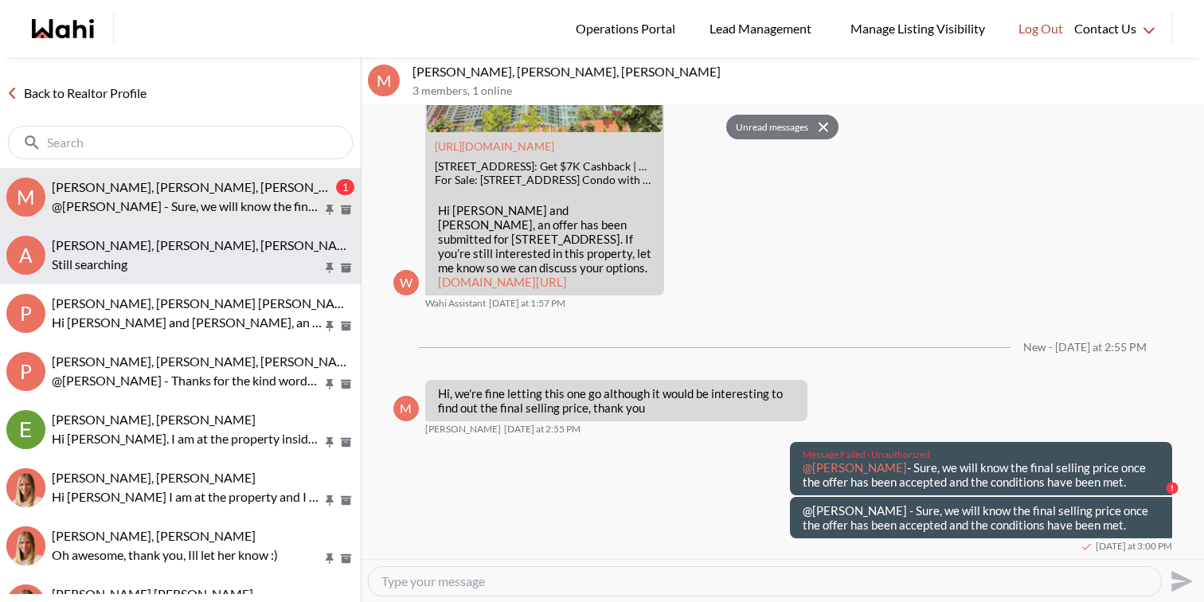
click at [213, 268] on p "Still searching" at bounding box center [187, 264] width 271 height 19
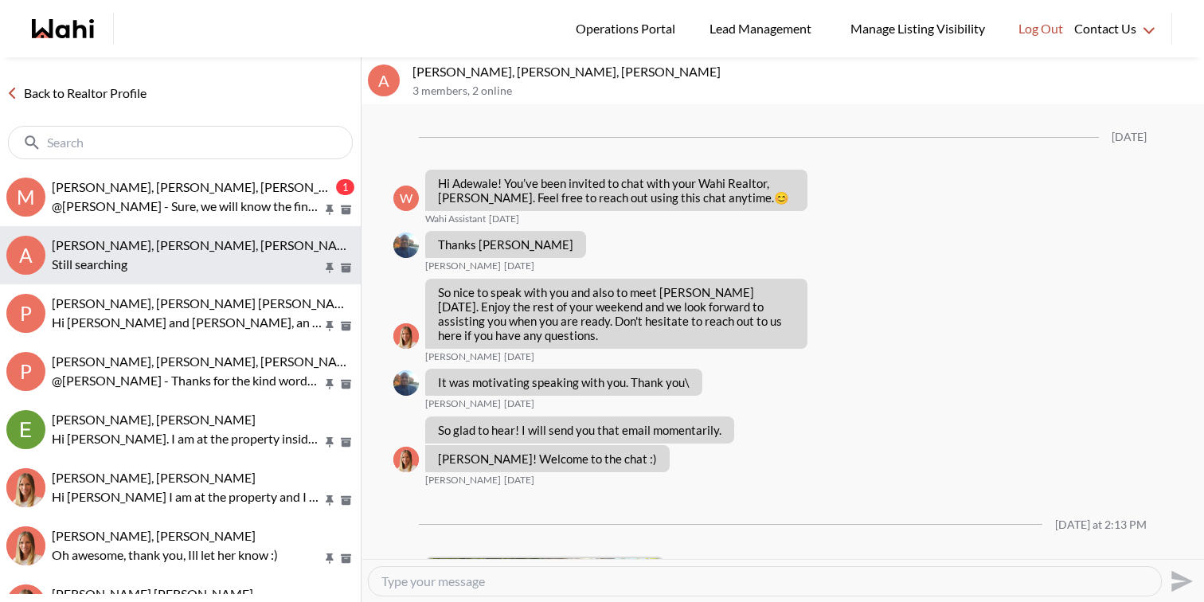
scroll to position [382, 0]
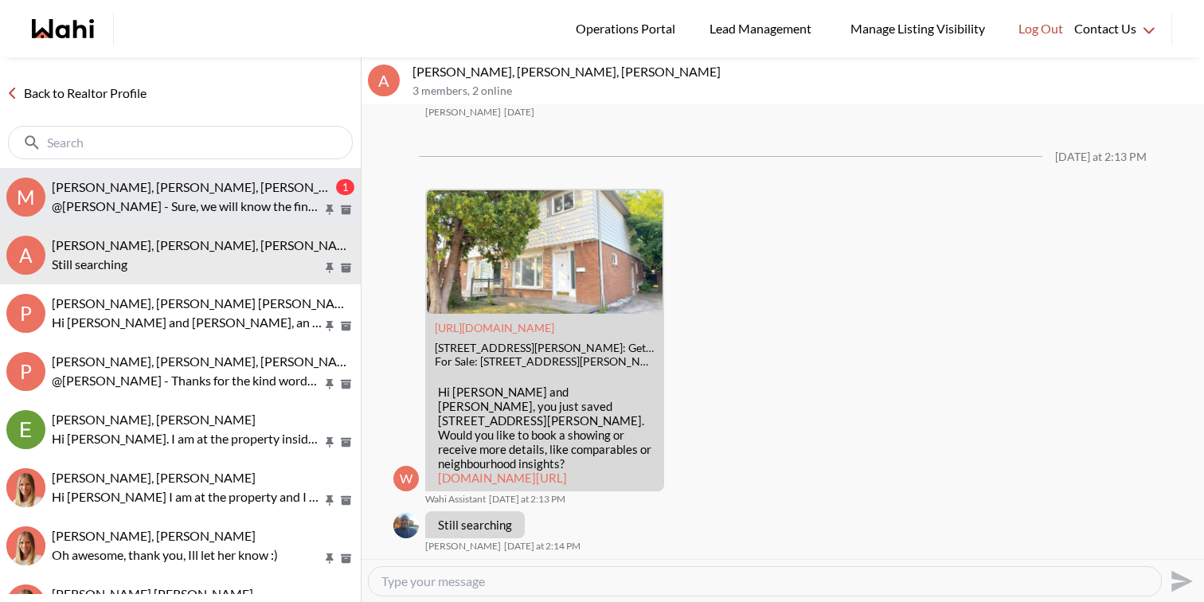
click at [239, 218] on button "M Michael Man, Maria Odejar, Michelle 1 @Michael Man - Sure, we will know the f…" at bounding box center [180, 197] width 361 height 58
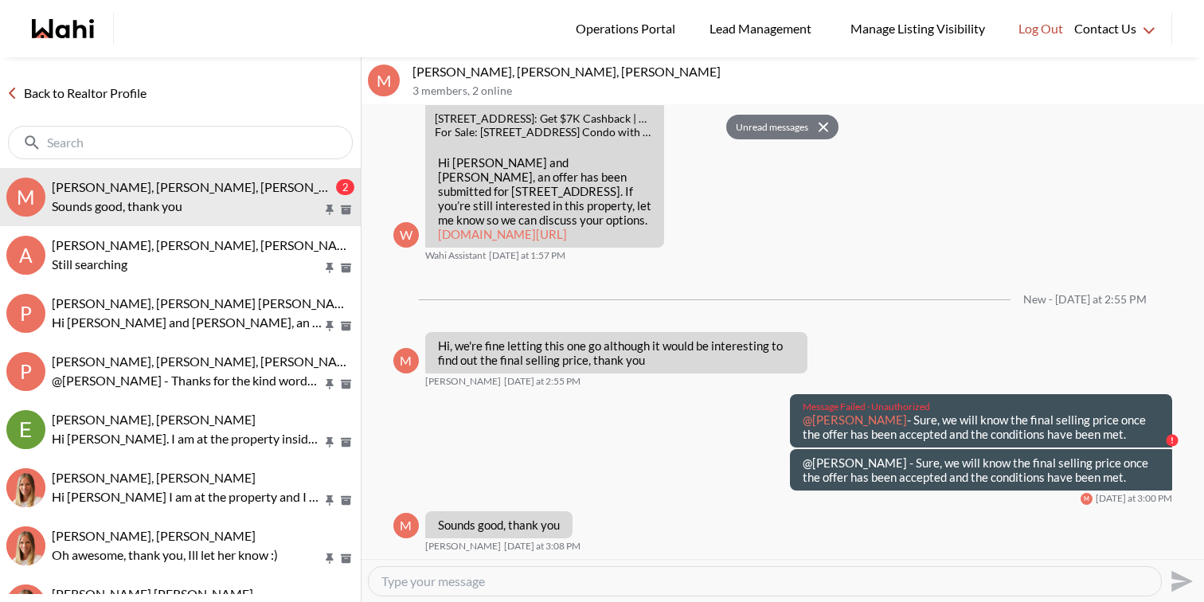
scroll to position [2011, 0]
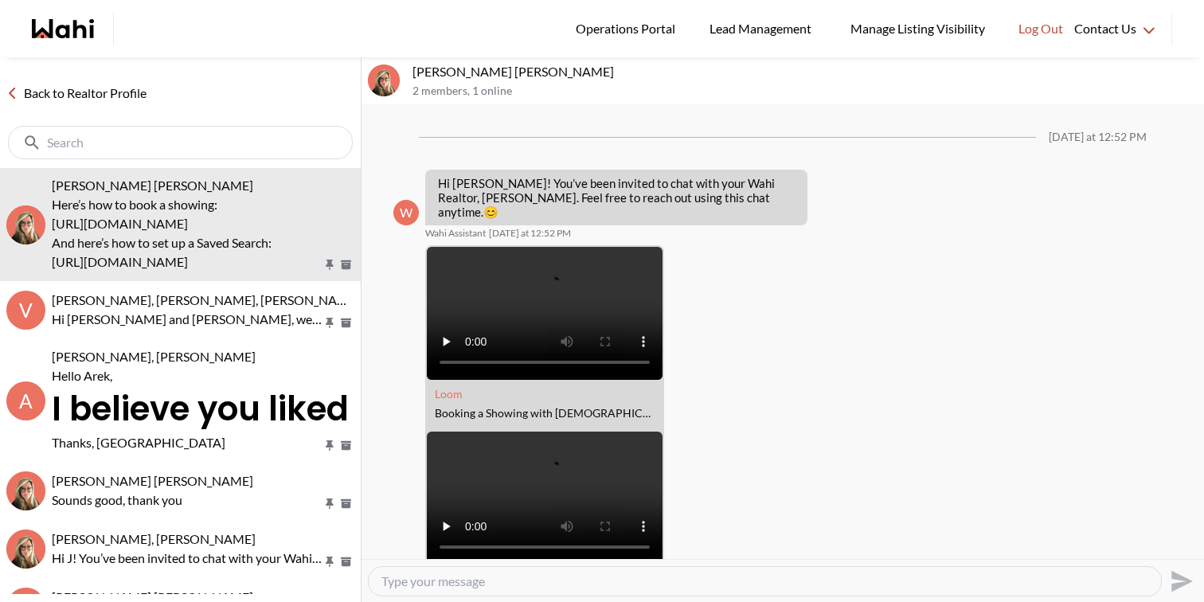
scroll to position [247, 0]
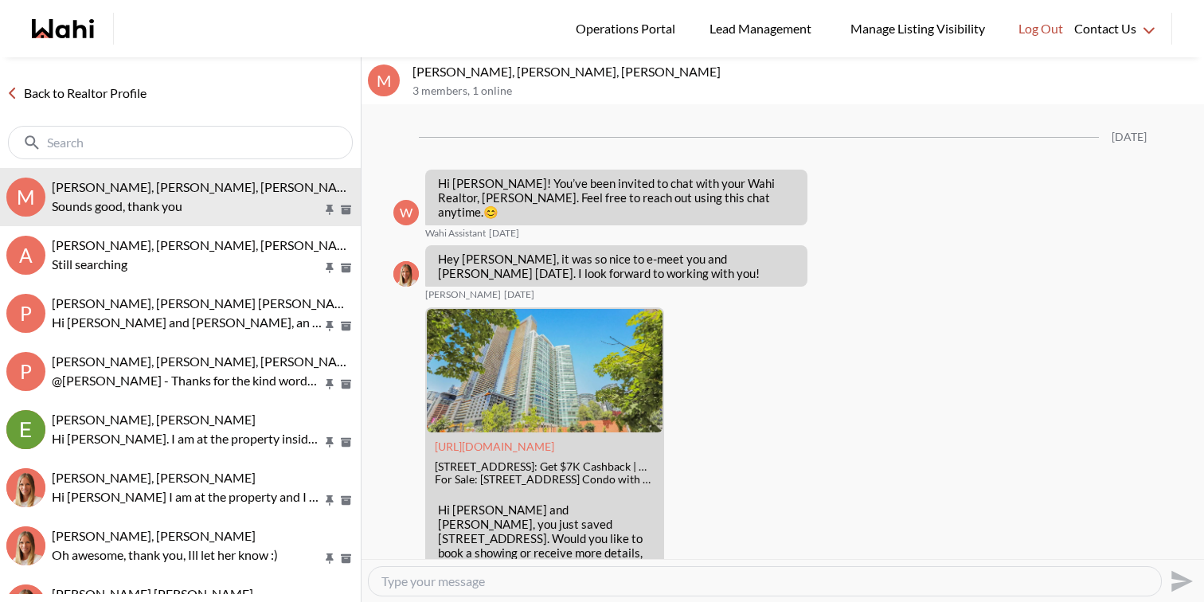
scroll to position [1891, 0]
